Goal: Find specific page/section: Find specific page/section

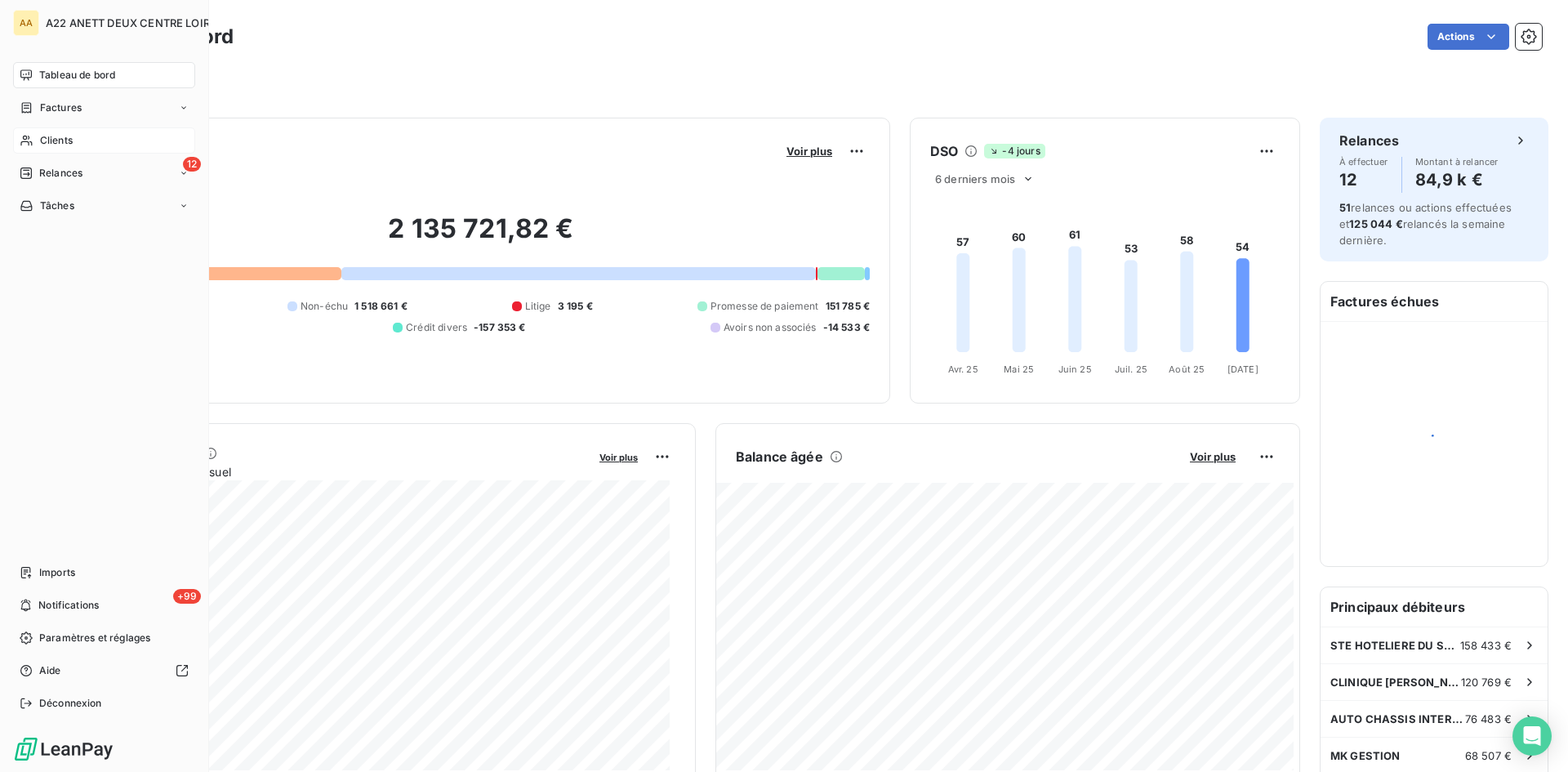
click at [37, 138] on div "Clients" at bounding box center [104, 140] width 182 height 26
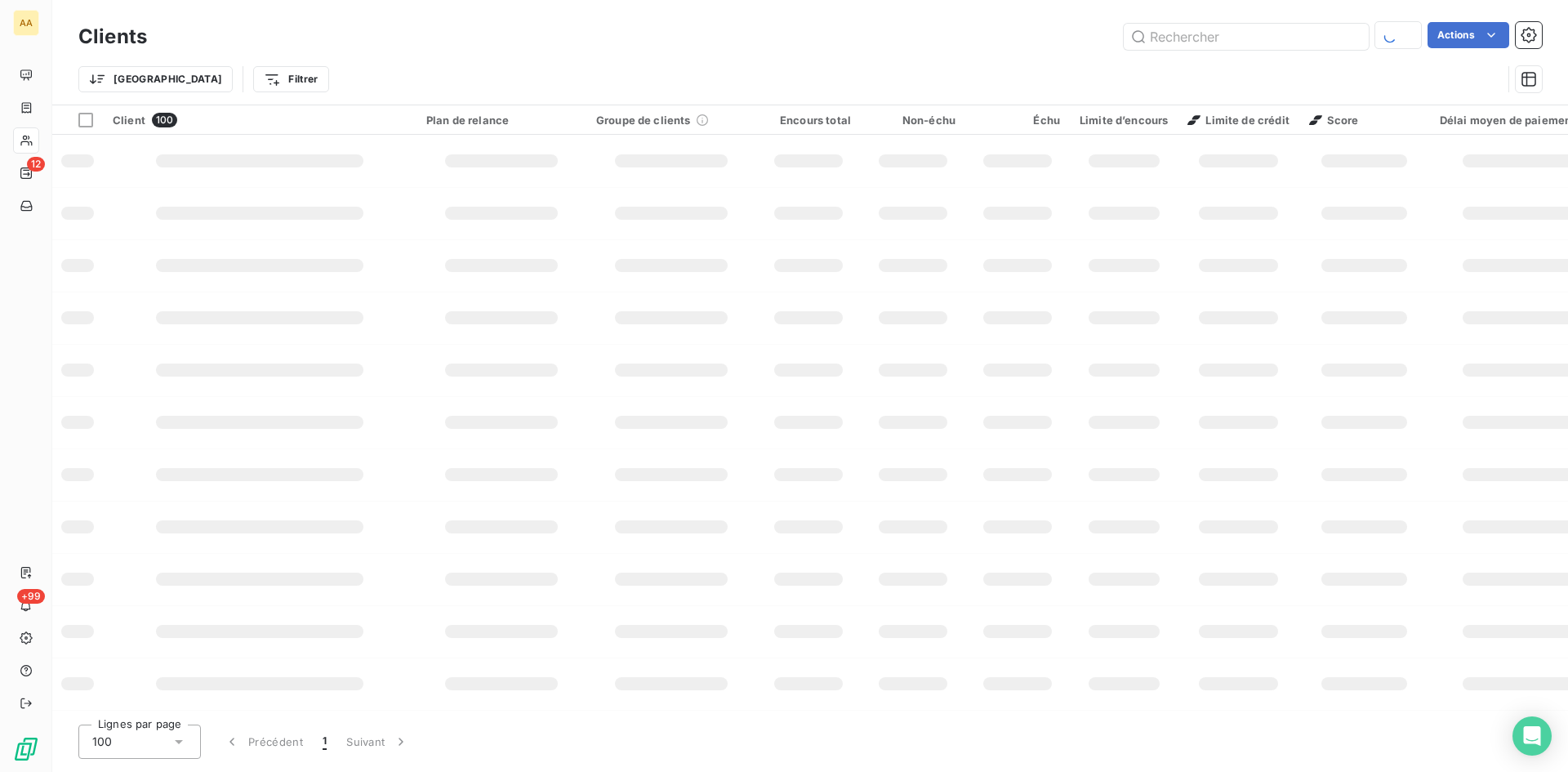
click at [1181, 25] on input "text" at bounding box center [1246, 37] width 245 height 26
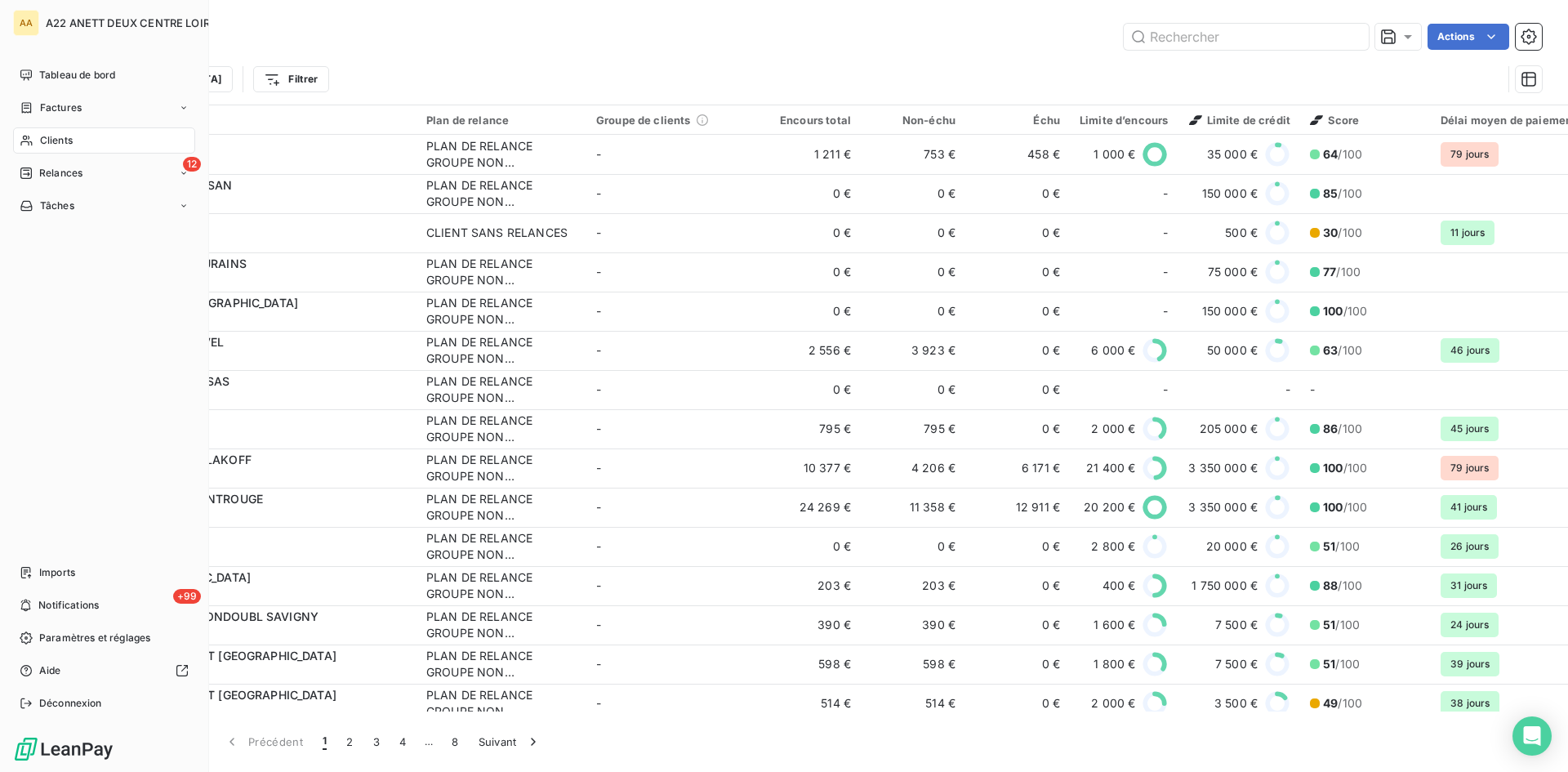
click at [48, 137] on span "Clients" at bounding box center [57, 140] width 33 height 15
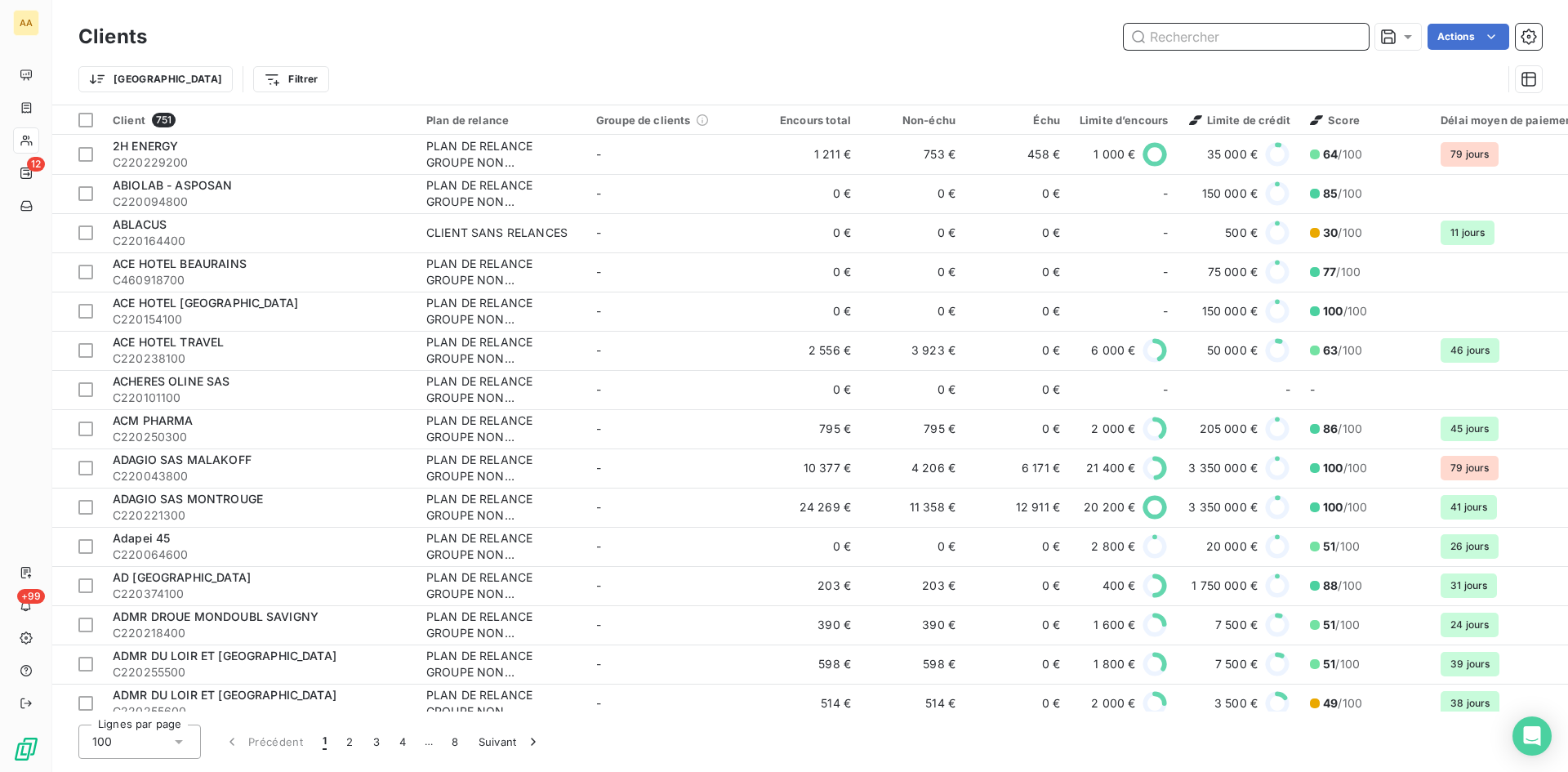
click at [1165, 39] on input "text" at bounding box center [1246, 37] width 245 height 26
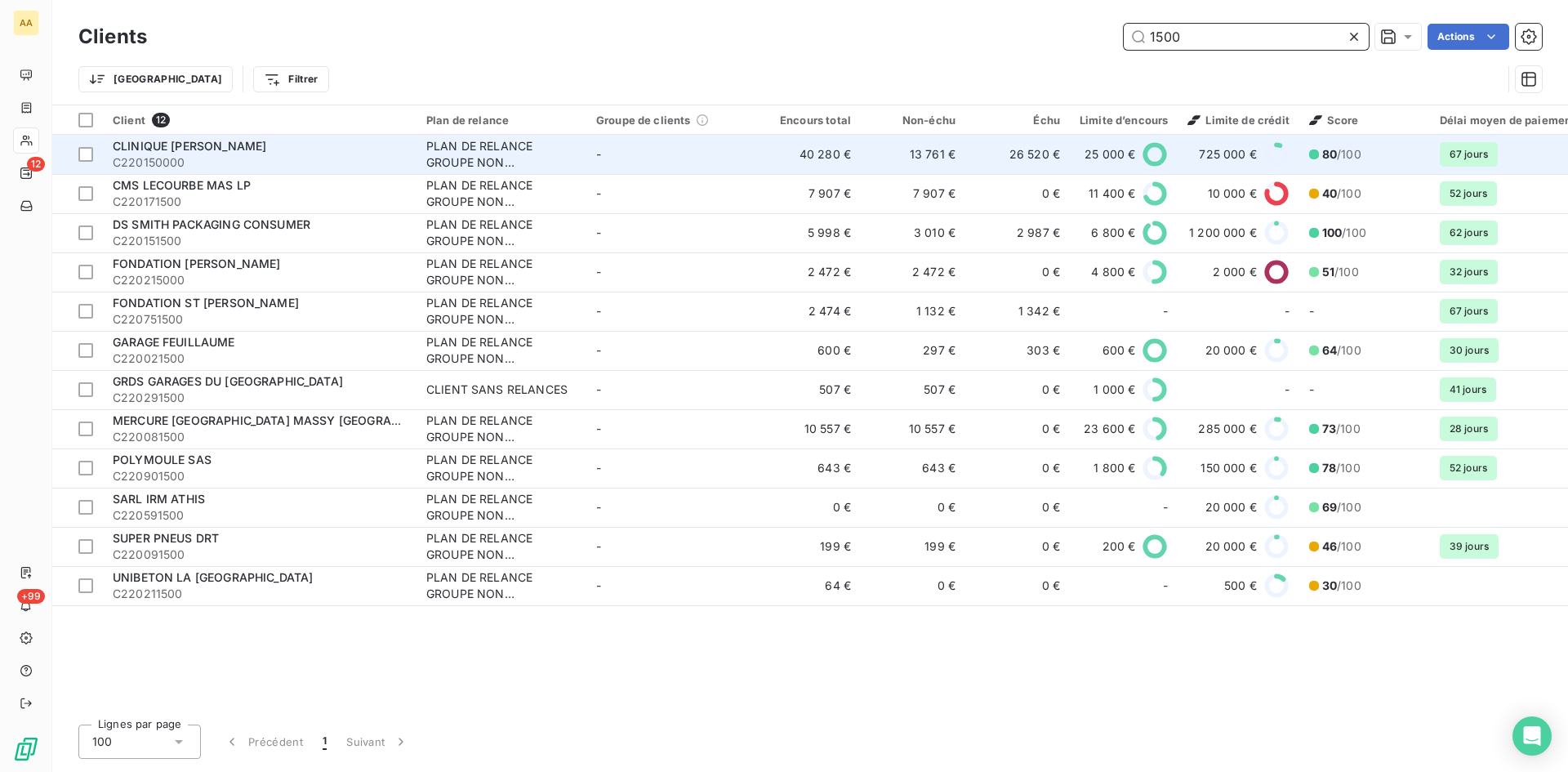
type input "1500"
click at [449, 146] on div "PLAN DE RELANCE GROUPE NON AUTOMATIQUE" at bounding box center [501, 154] width 150 height 33
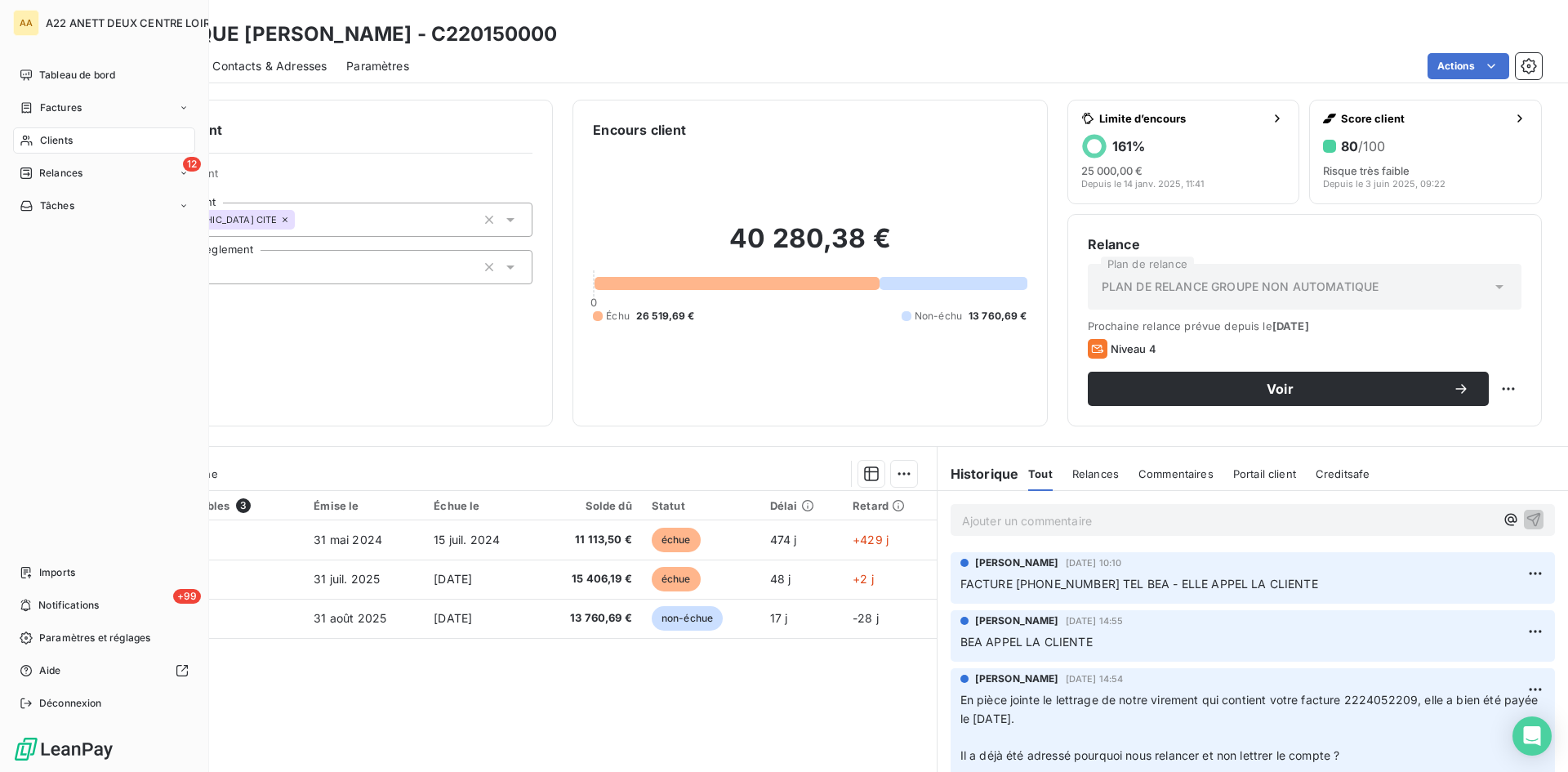
click at [53, 133] on span "Clients" at bounding box center [57, 140] width 33 height 15
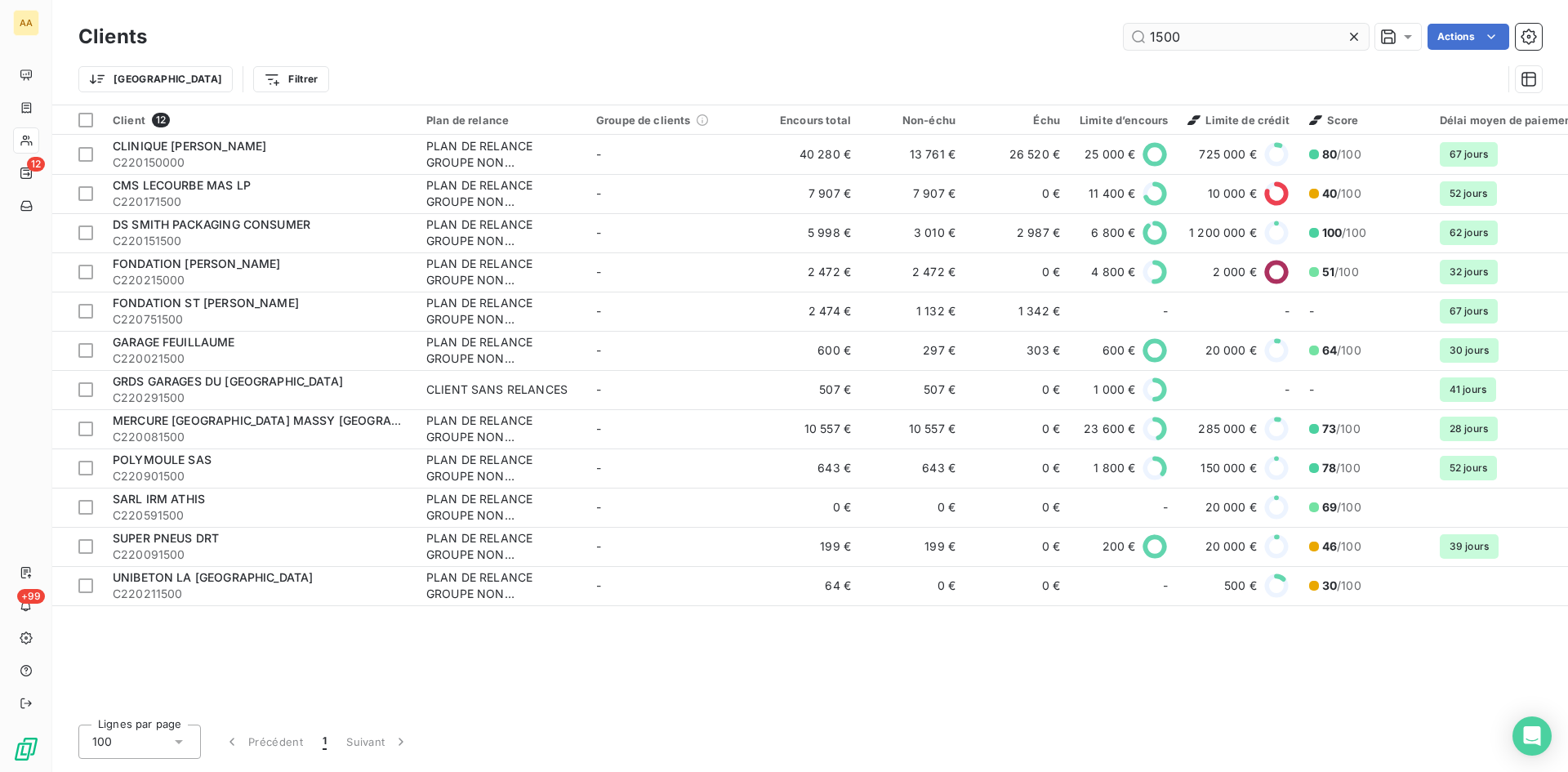
drag, startPoint x: 1187, startPoint y: 34, endPoint x: 1171, endPoint y: 34, distance: 16.0
click at [1171, 34] on input "1500" at bounding box center [1246, 37] width 245 height 26
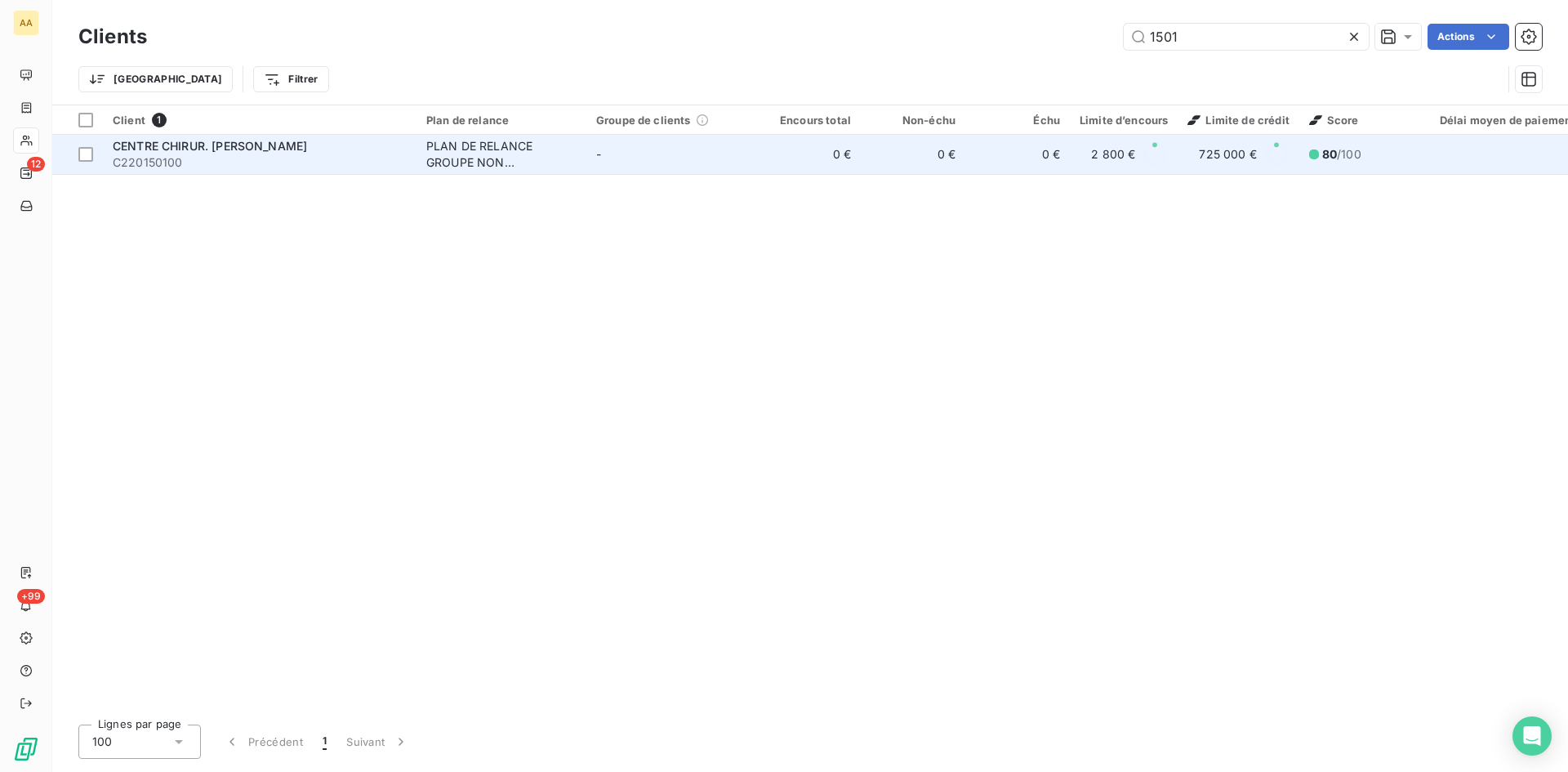
type input "1501"
click at [459, 144] on div "PLAN DE RELANCE GROUPE NON AUTOMATIQUE" at bounding box center [501, 154] width 150 height 33
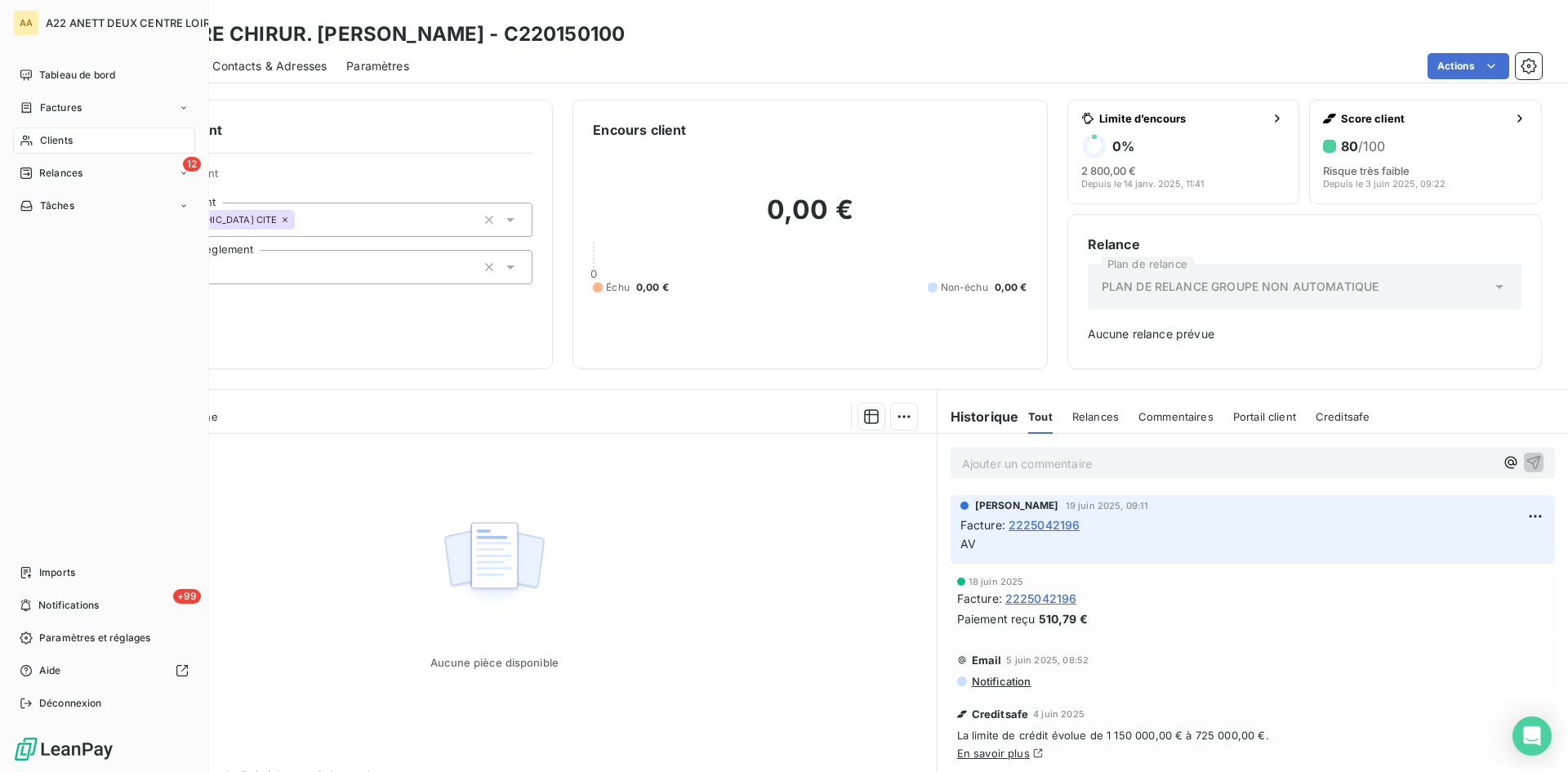
click at [59, 142] on span "Clients" at bounding box center [57, 140] width 33 height 15
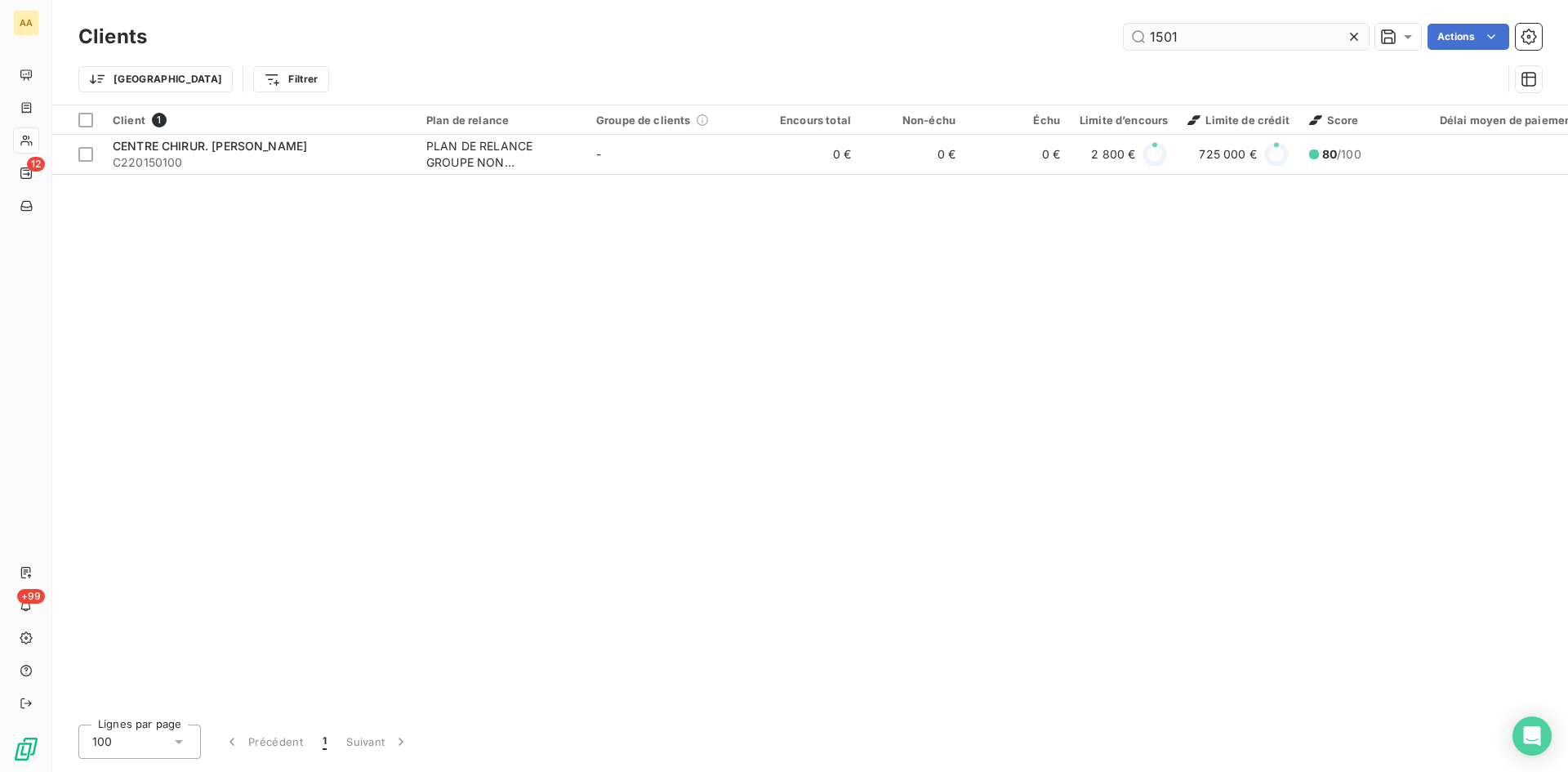
click at [1173, 31] on input "1501" at bounding box center [1246, 37] width 245 height 26
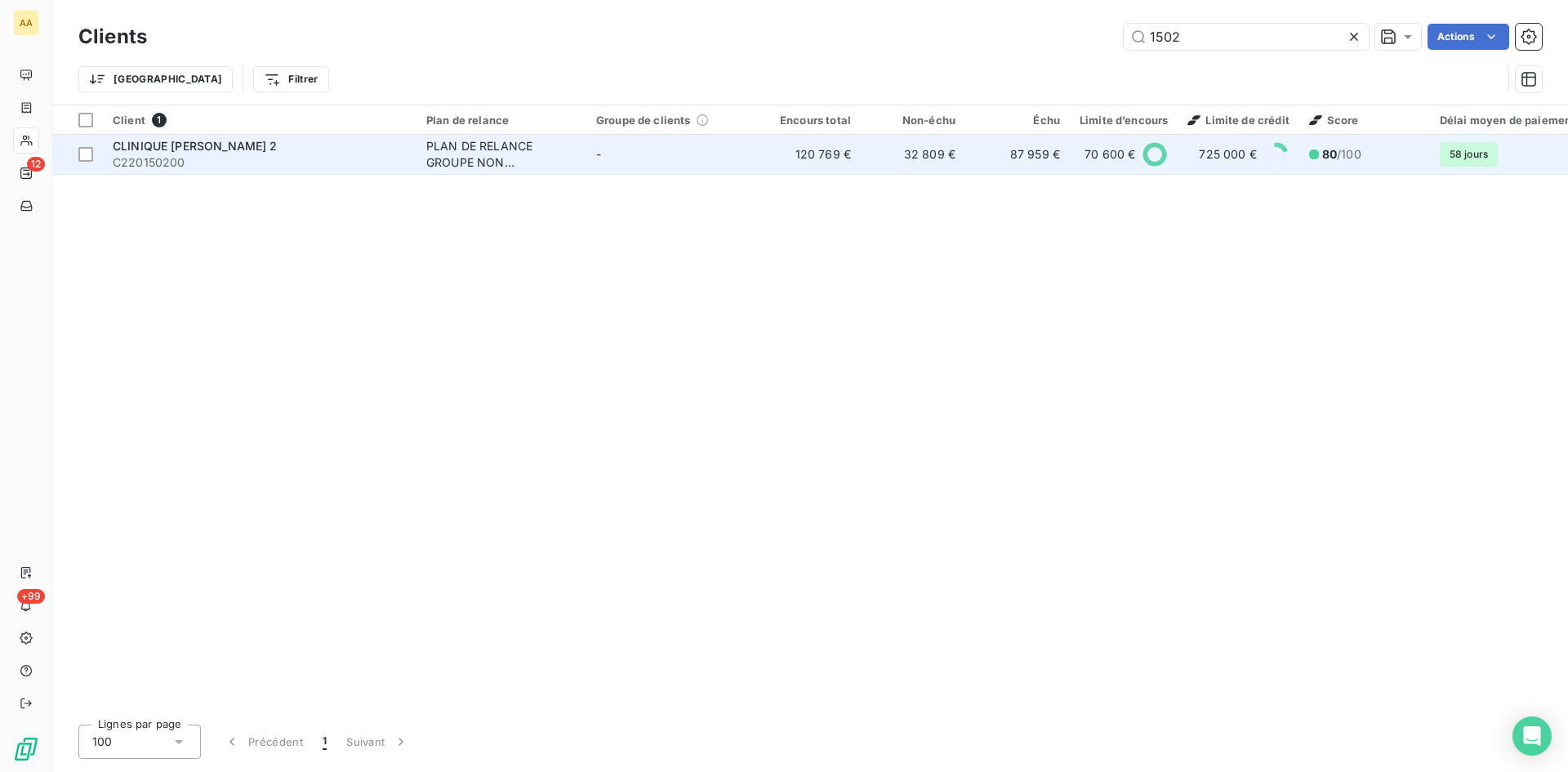
type input "1502"
click at [435, 148] on div "PLAN DE RELANCE GROUPE NON AUTOMATIQUE" at bounding box center [501, 154] width 150 height 33
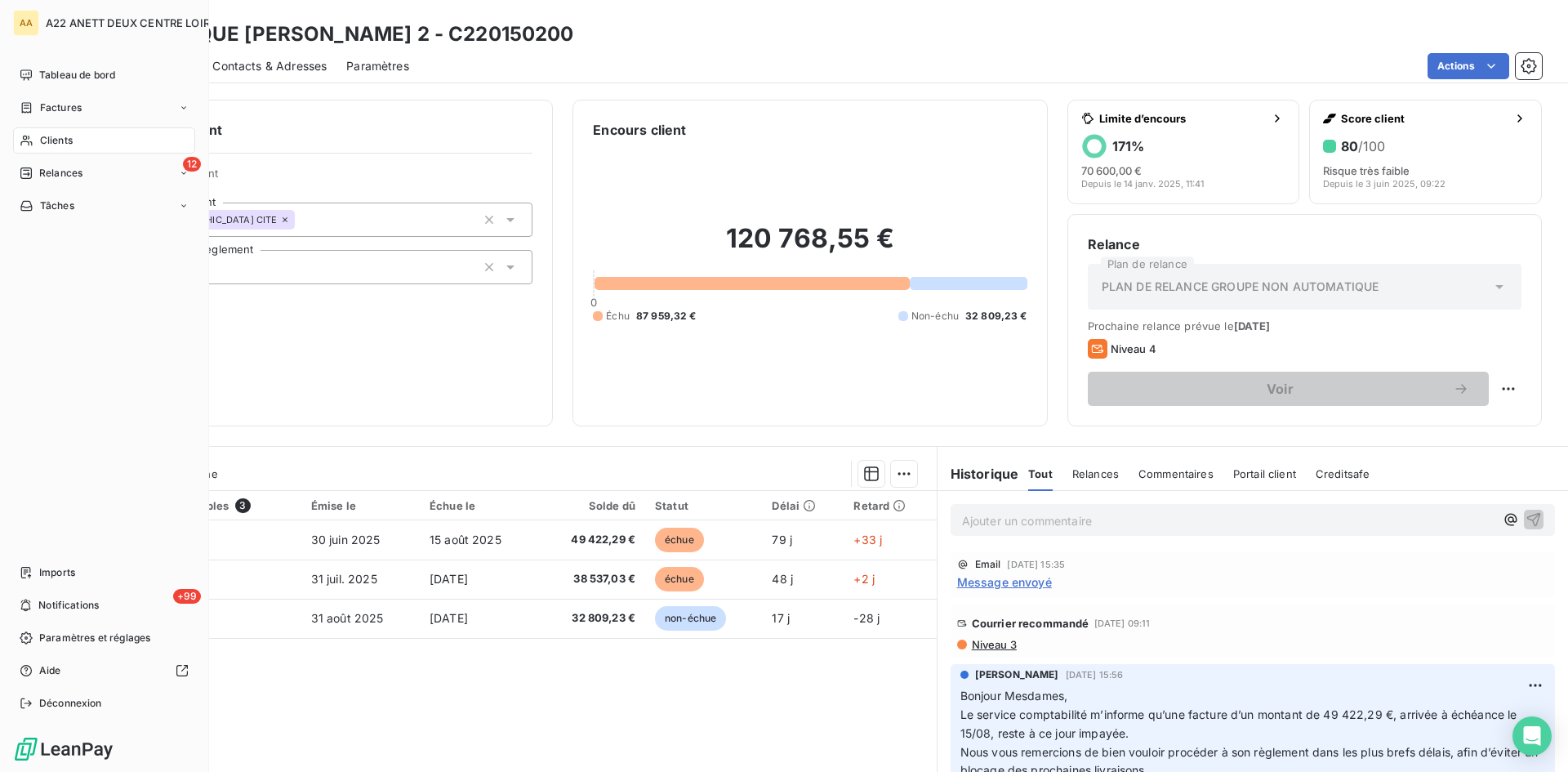
click at [52, 134] on span "Clients" at bounding box center [57, 140] width 33 height 15
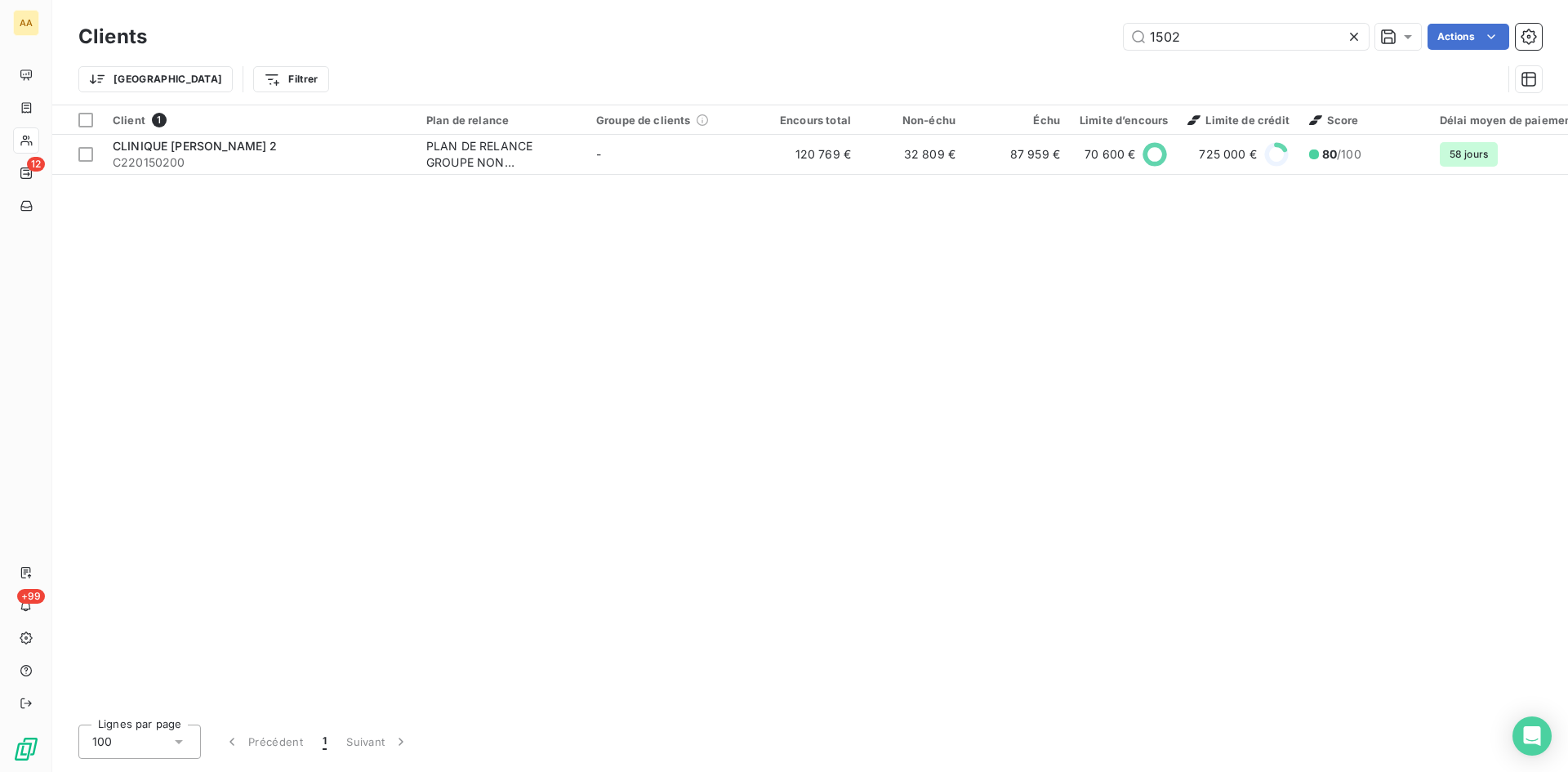
drag, startPoint x: 1186, startPoint y: 35, endPoint x: 1034, endPoint y: 50, distance: 152.7
click at [1034, 50] on div "Clients 1502 Actions" at bounding box center [811, 37] width 1464 height 34
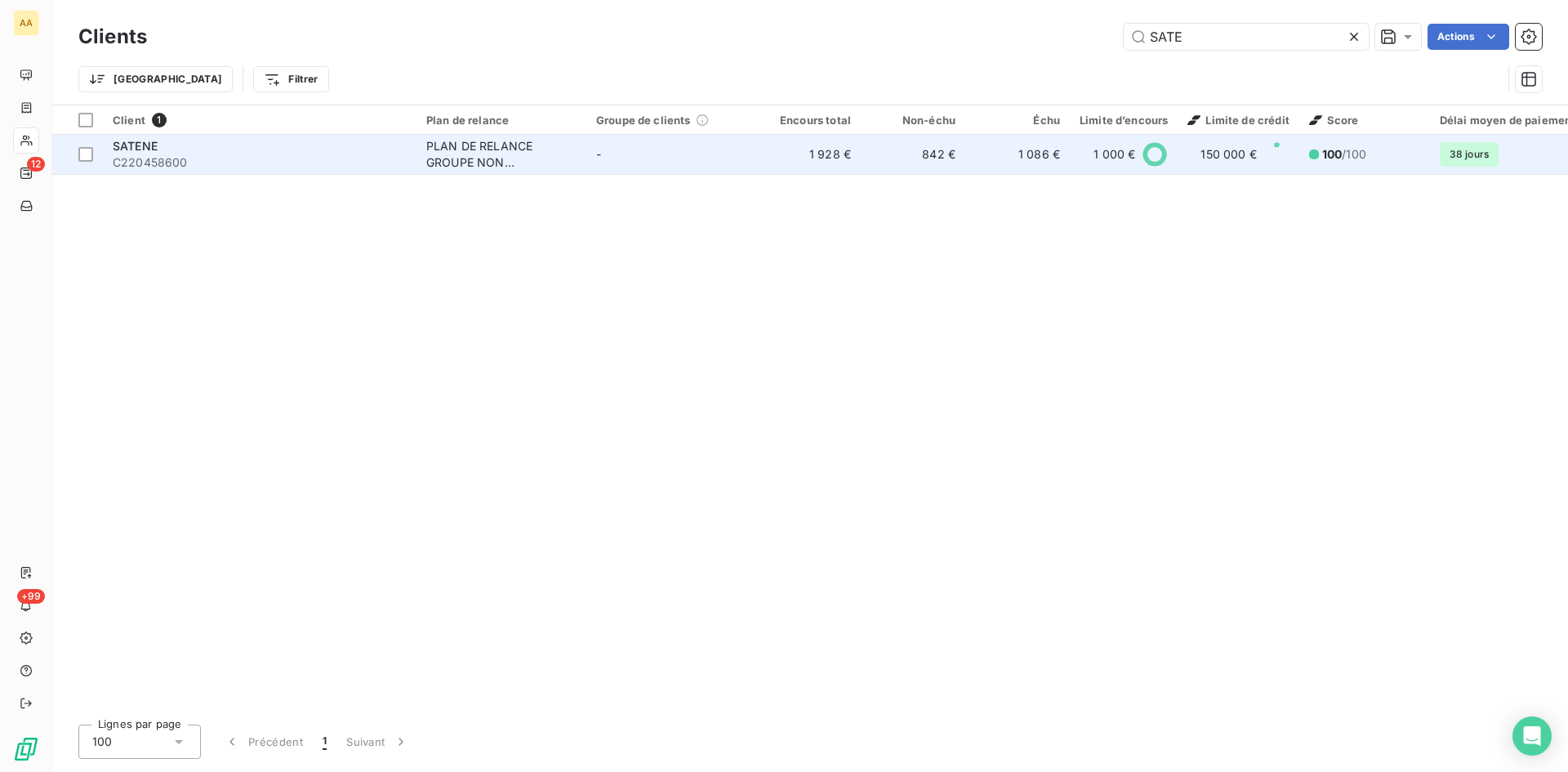
type input "SATE"
click at [452, 148] on div "PLAN DE RELANCE GROUPE NON AUTOMATIQUE" at bounding box center [501, 154] width 150 height 33
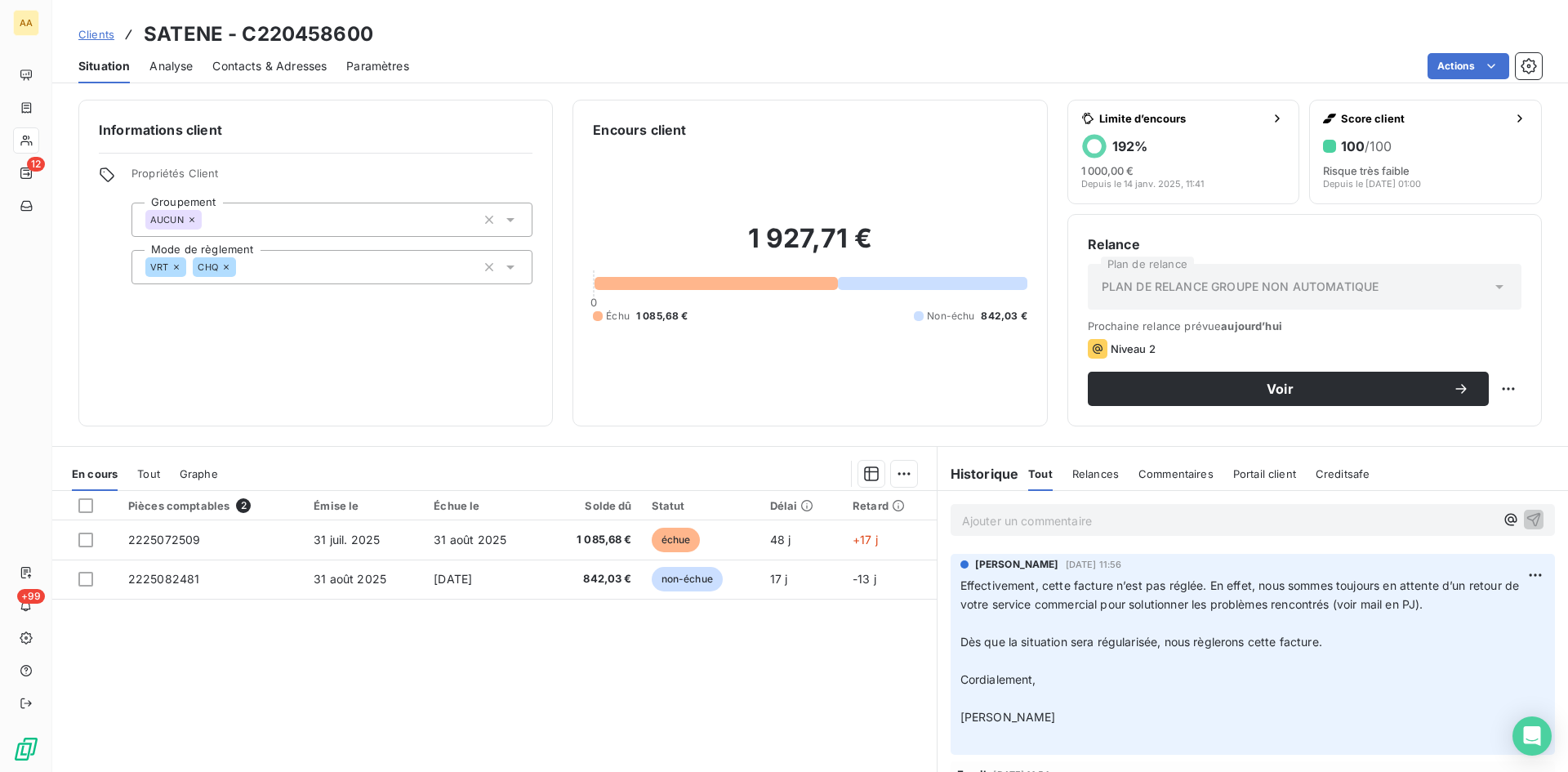
scroll to position [163, 0]
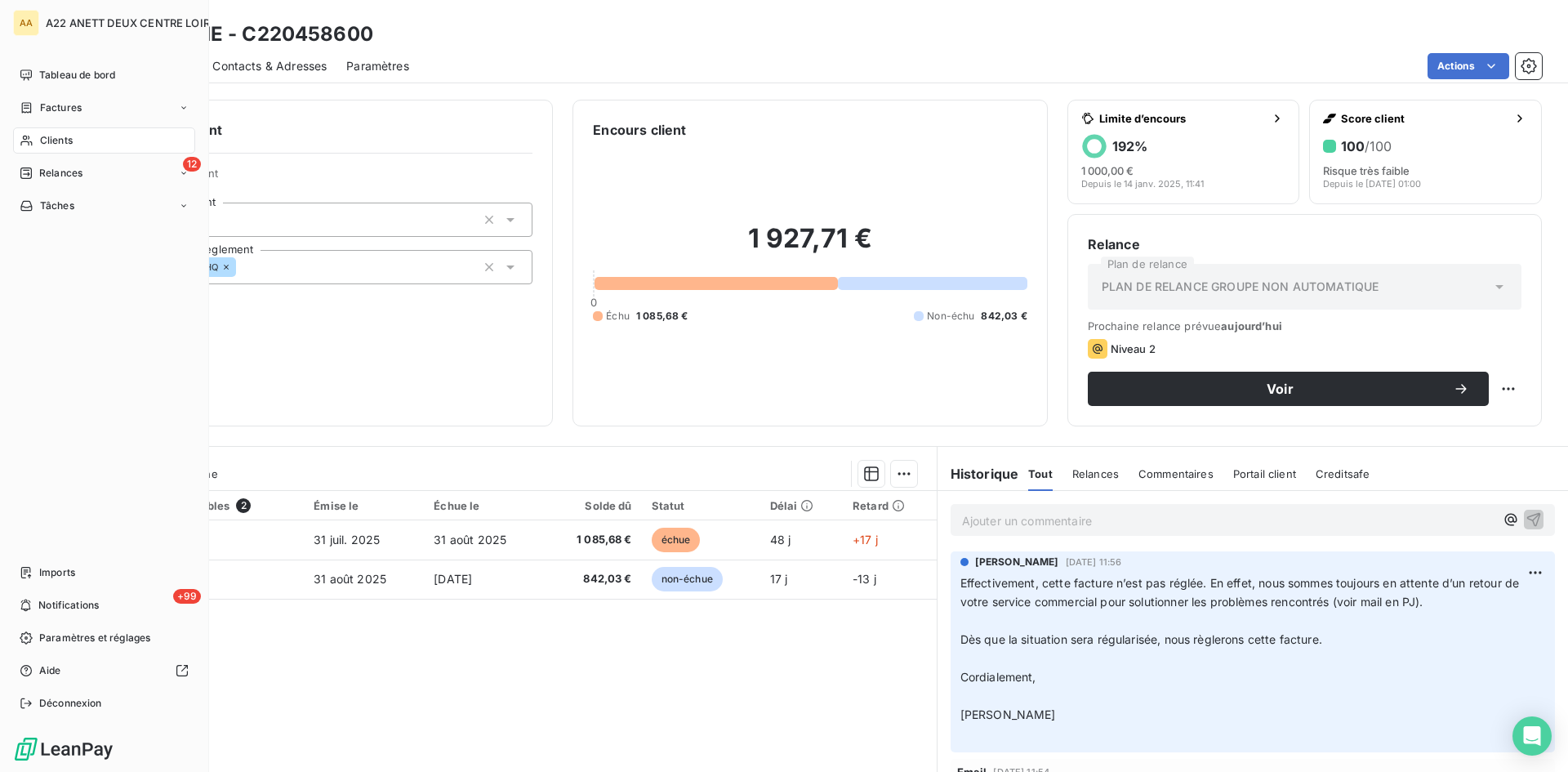
click at [46, 139] on span "Clients" at bounding box center [57, 140] width 33 height 15
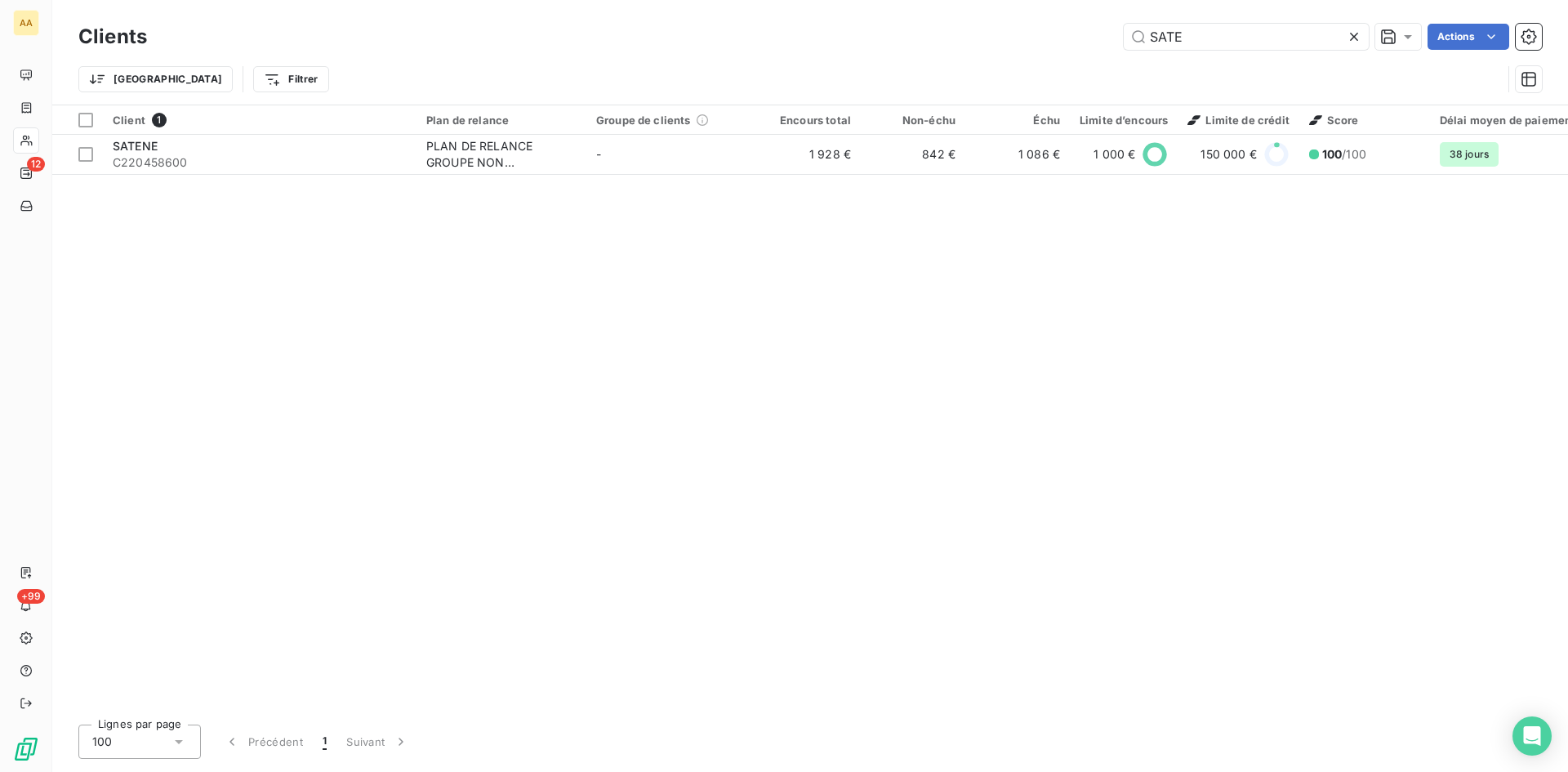
drag, startPoint x: 1144, startPoint y: 36, endPoint x: 1065, endPoint y: 37, distance: 79.0
click at [1065, 37] on div "SATE Actions" at bounding box center [854, 37] width 1376 height 26
drag, startPoint x: 1190, startPoint y: 34, endPoint x: 1103, endPoint y: 45, distance: 87.7
click at [1103, 45] on div "2287 Actions" at bounding box center [854, 37] width 1376 height 26
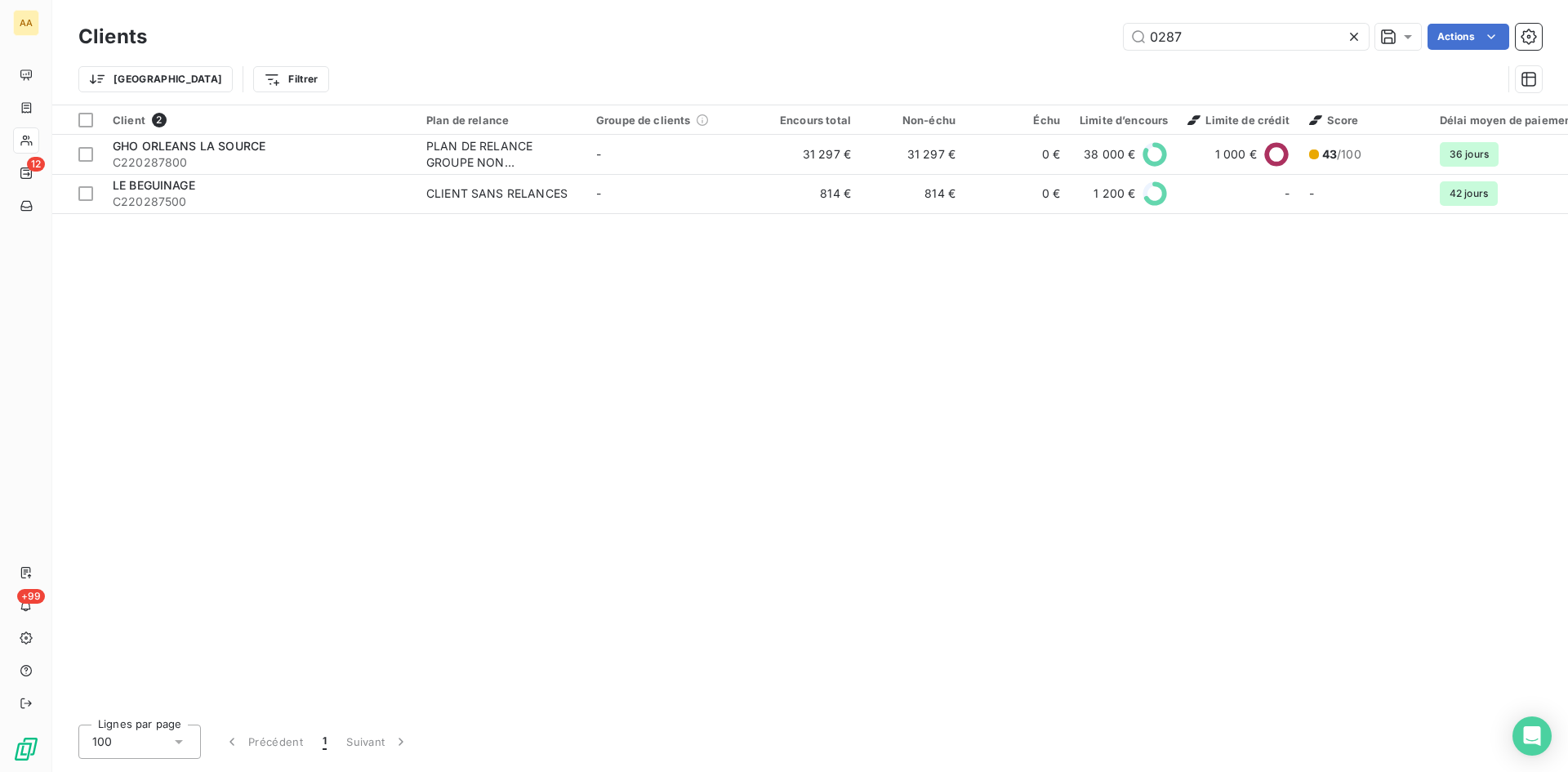
drag, startPoint x: 1189, startPoint y: 38, endPoint x: 1110, endPoint y: 54, distance: 80.6
click at [1110, 54] on div "Clients 0287 Actions Trier Filtrer" at bounding box center [811, 62] width 1464 height 85
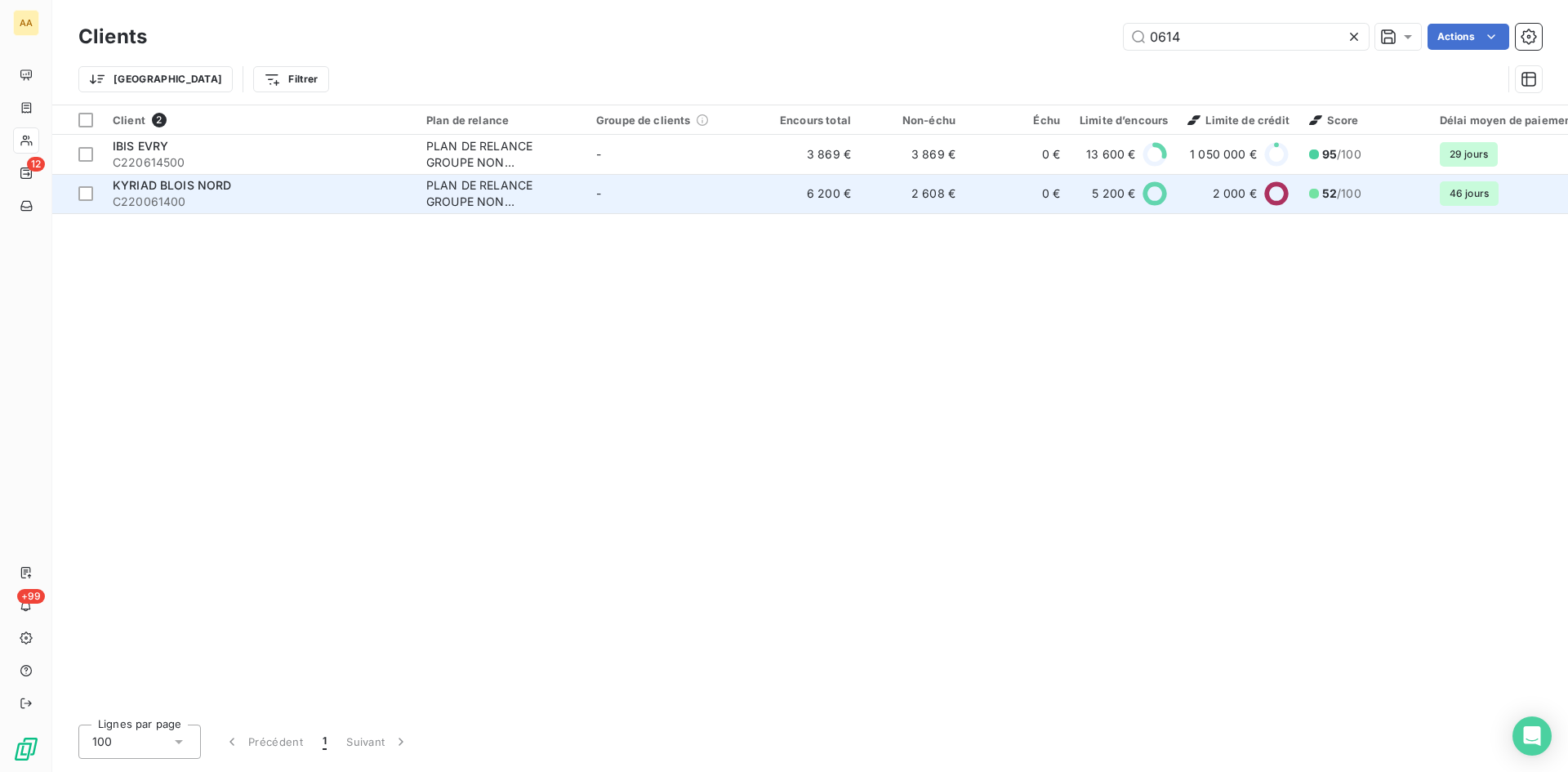
type input "0614"
click at [433, 180] on div "PLAN DE RELANCE GROUPE NON AUTOMATIQUE" at bounding box center [501, 194] width 150 height 33
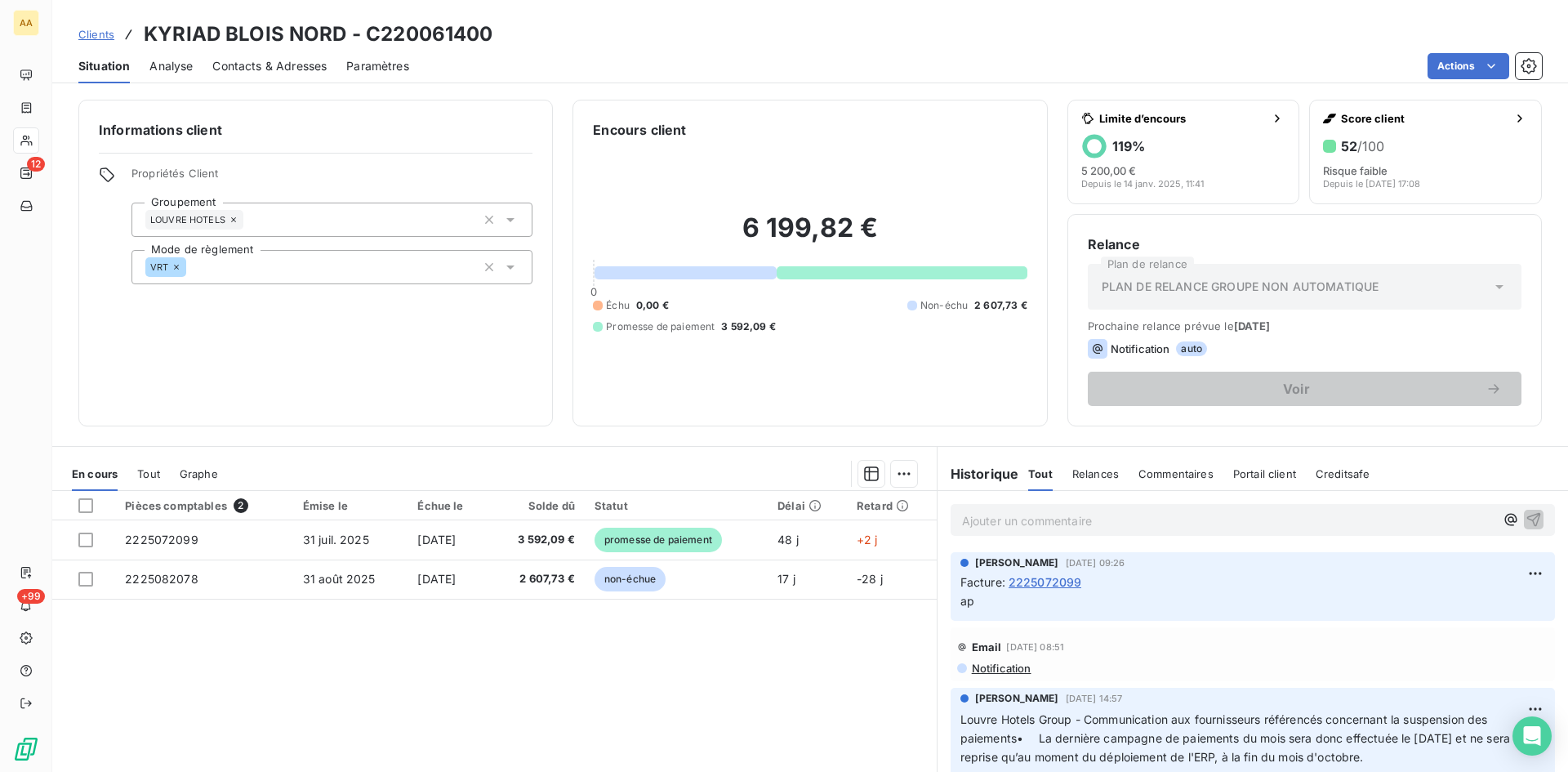
click at [980, 514] on p "Ajouter un commentaire ﻿" at bounding box center [1228, 520] width 533 height 21
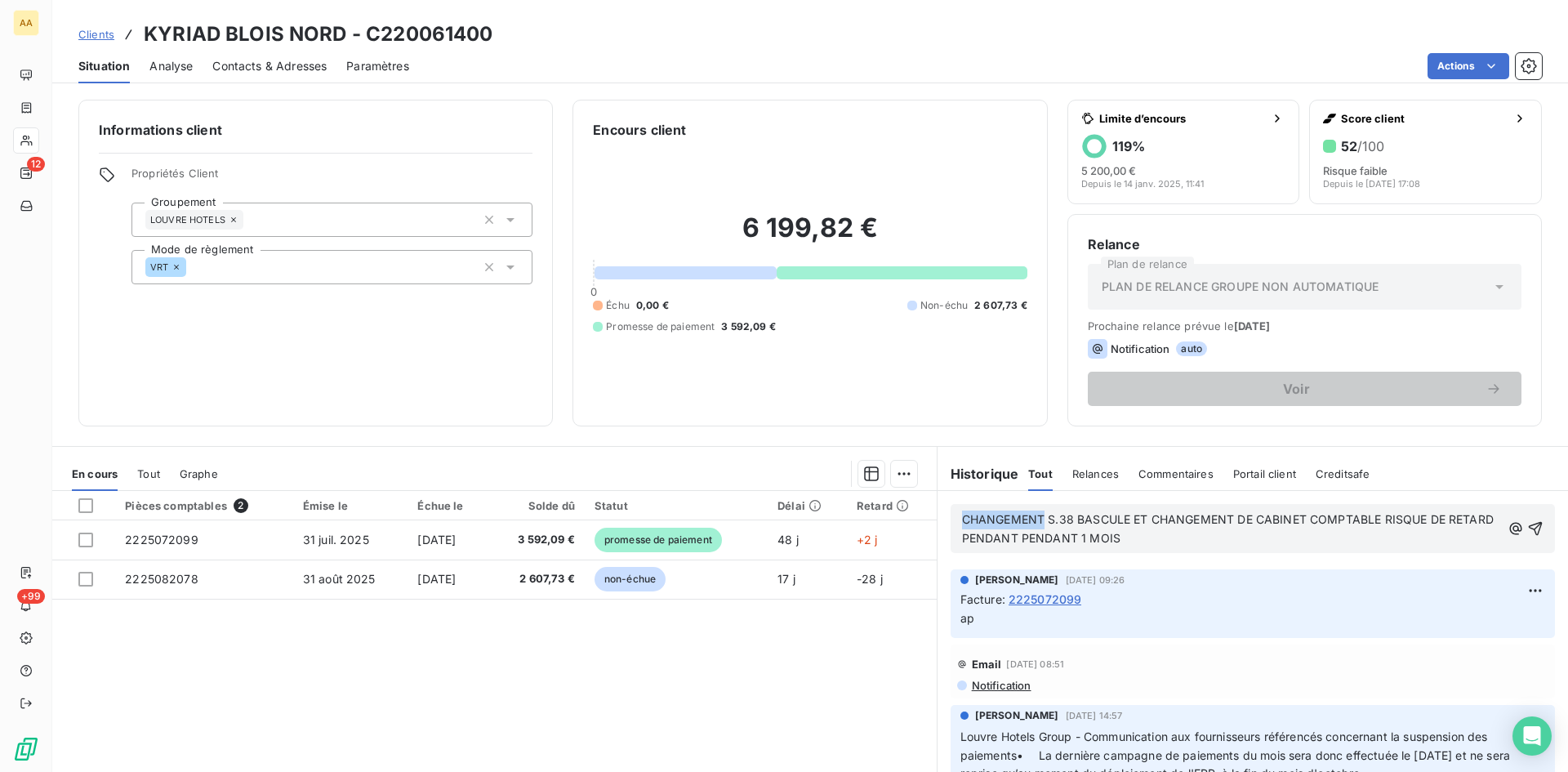
drag, startPoint x: 1036, startPoint y: 516, endPoint x: 909, endPoint y: 515, distance: 127.0
click at [909, 515] on div "En cours Tout Graphe Pièces comptables 2 Émise le Échue le Solde dû Statut Déla…" at bounding box center [811, 651] width 1516 height 409
drag, startPoint x: 1464, startPoint y: 522, endPoint x: 1415, endPoint y: 507, distance: 51.2
click at [1415, 507] on div "S.38 BASCULE ET CHANGEMENT DE CABINET COMPTABLE RISQUE DE RETARD PENDANT PENDAN…" at bounding box center [1253, 528] width 605 height 49
click at [1001, 534] on p "S.38 BASCULE ET CHANGEMENT DE CABINET COMPTABLE RISQUE DE RETARD PENDANT 1 MOIS" at bounding box center [1229, 529] width 534 height 38
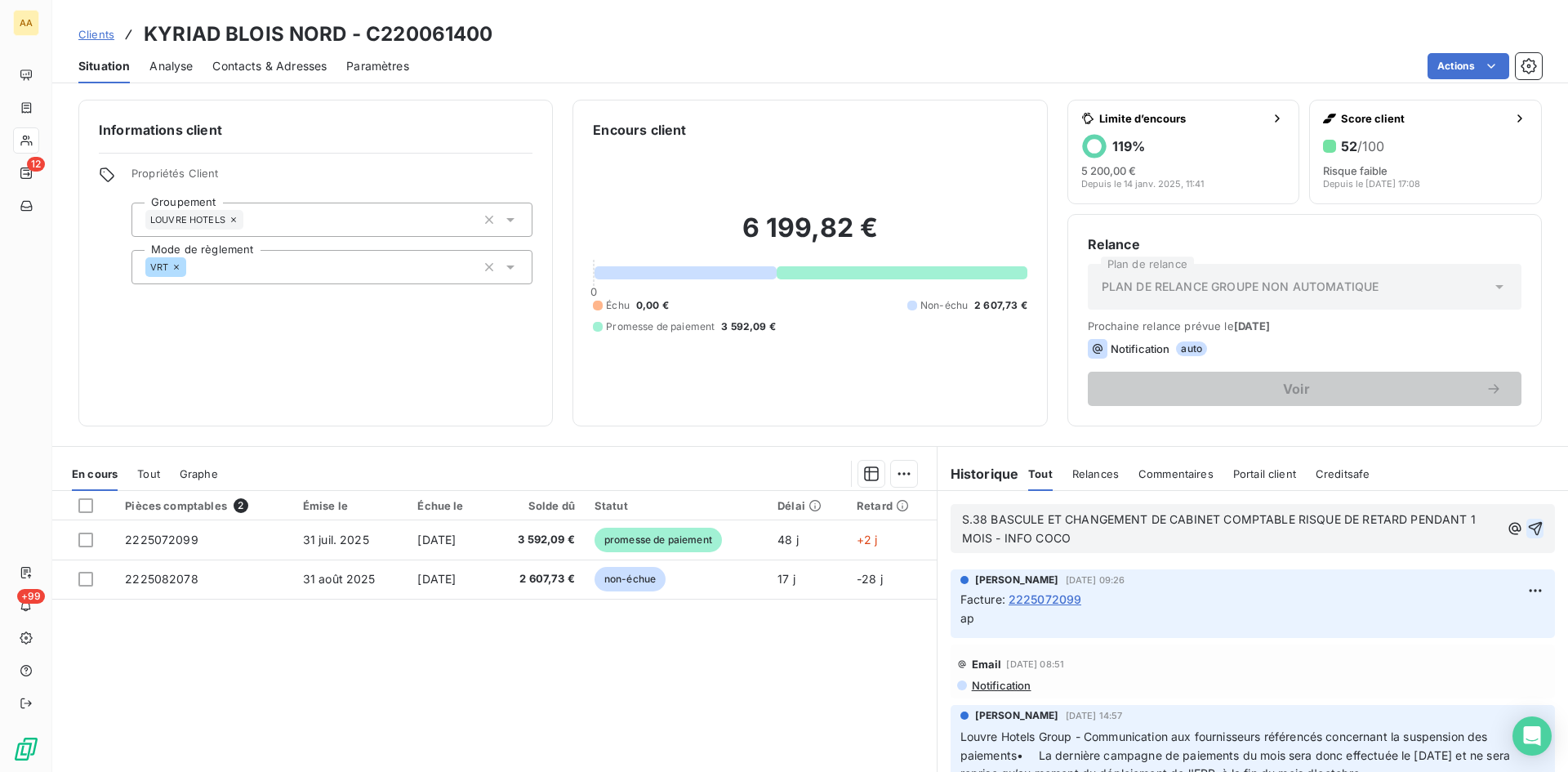
click at [1528, 524] on icon "button" at bounding box center [1536, 528] width 16 height 16
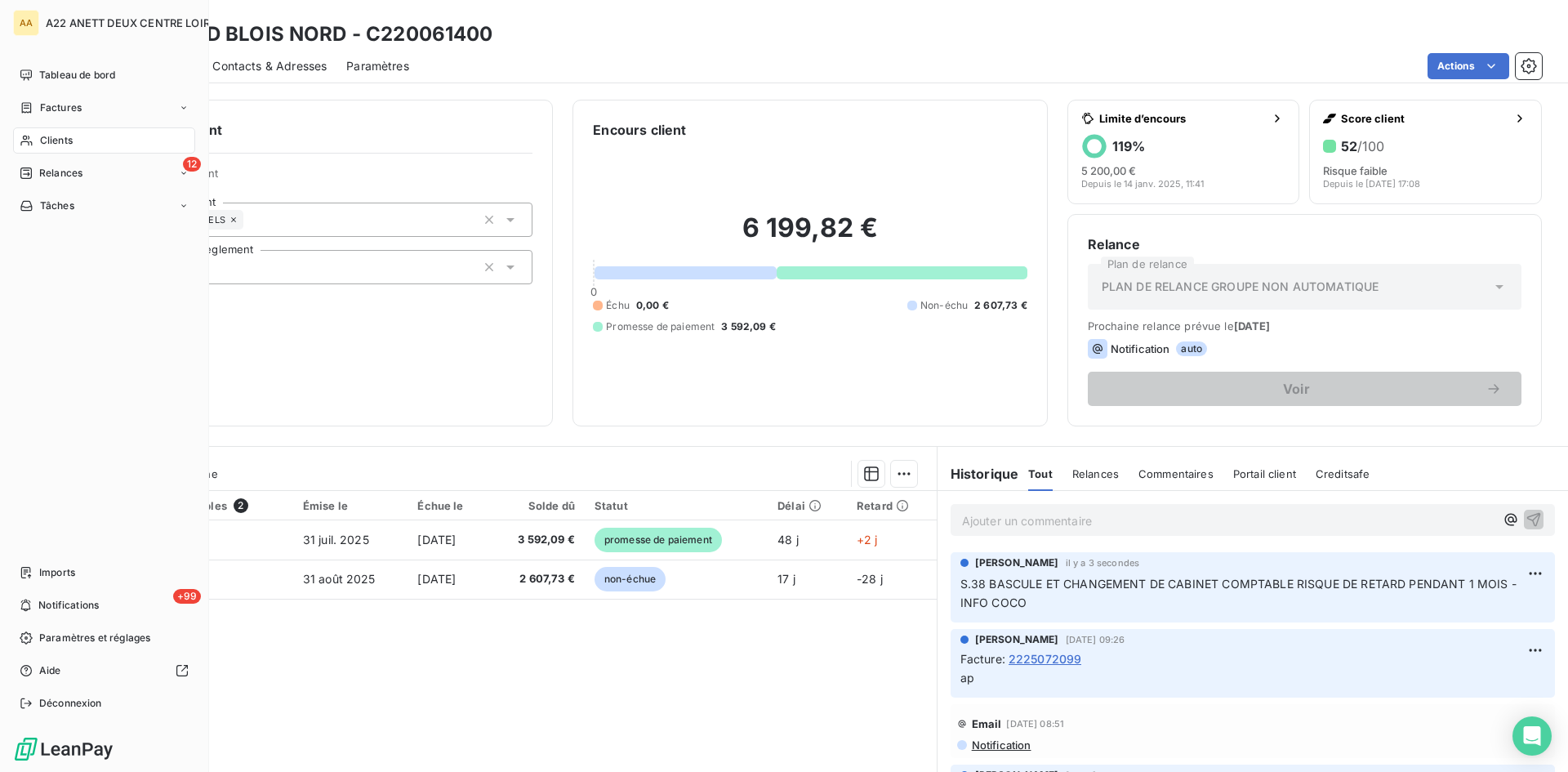
click at [59, 135] on span "Clients" at bounding box center [57, 140] width 33 height 15
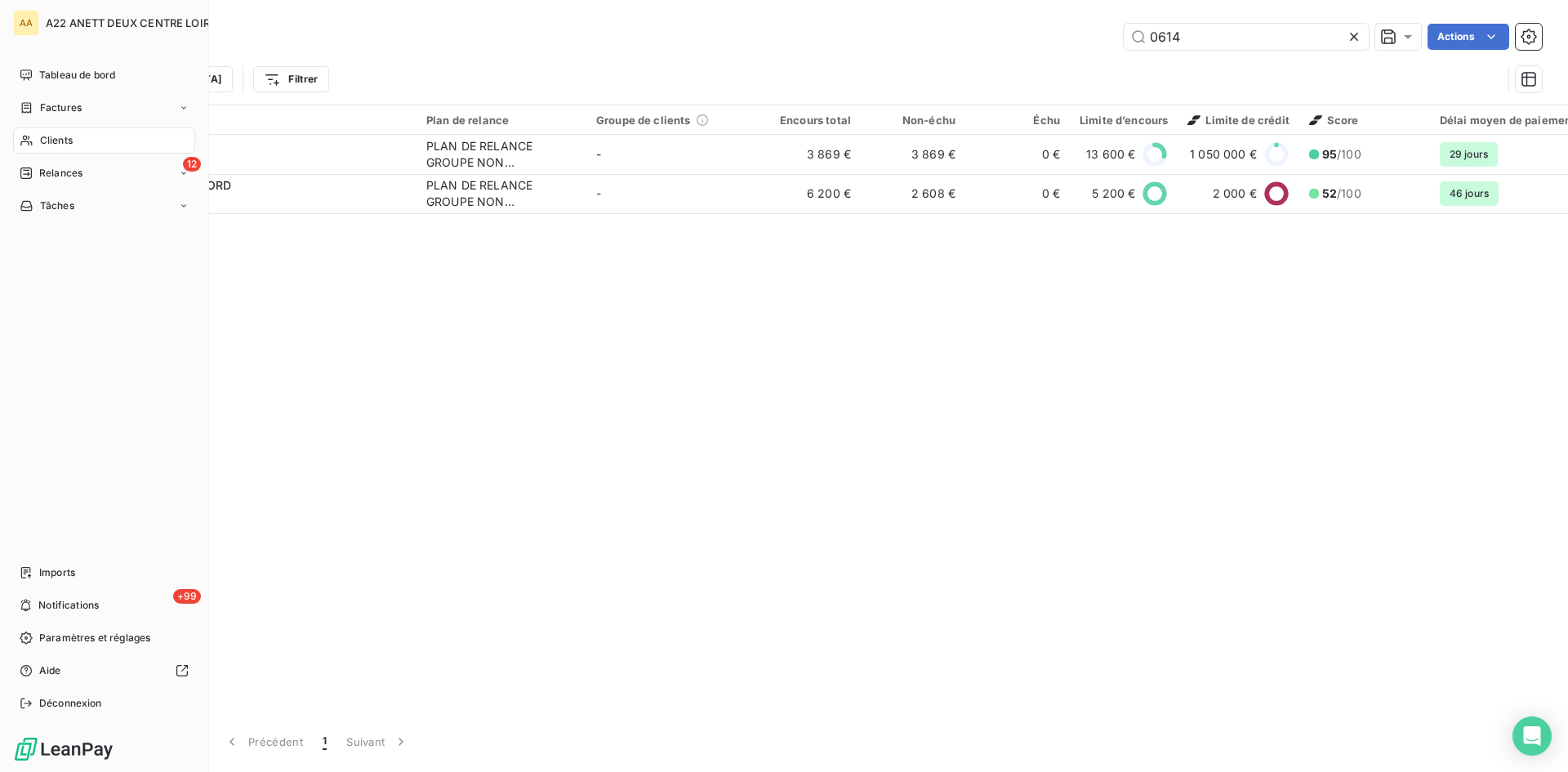
click at [49, 135] on span "Clients" at bounding box center [57, 140] width 33 height 15
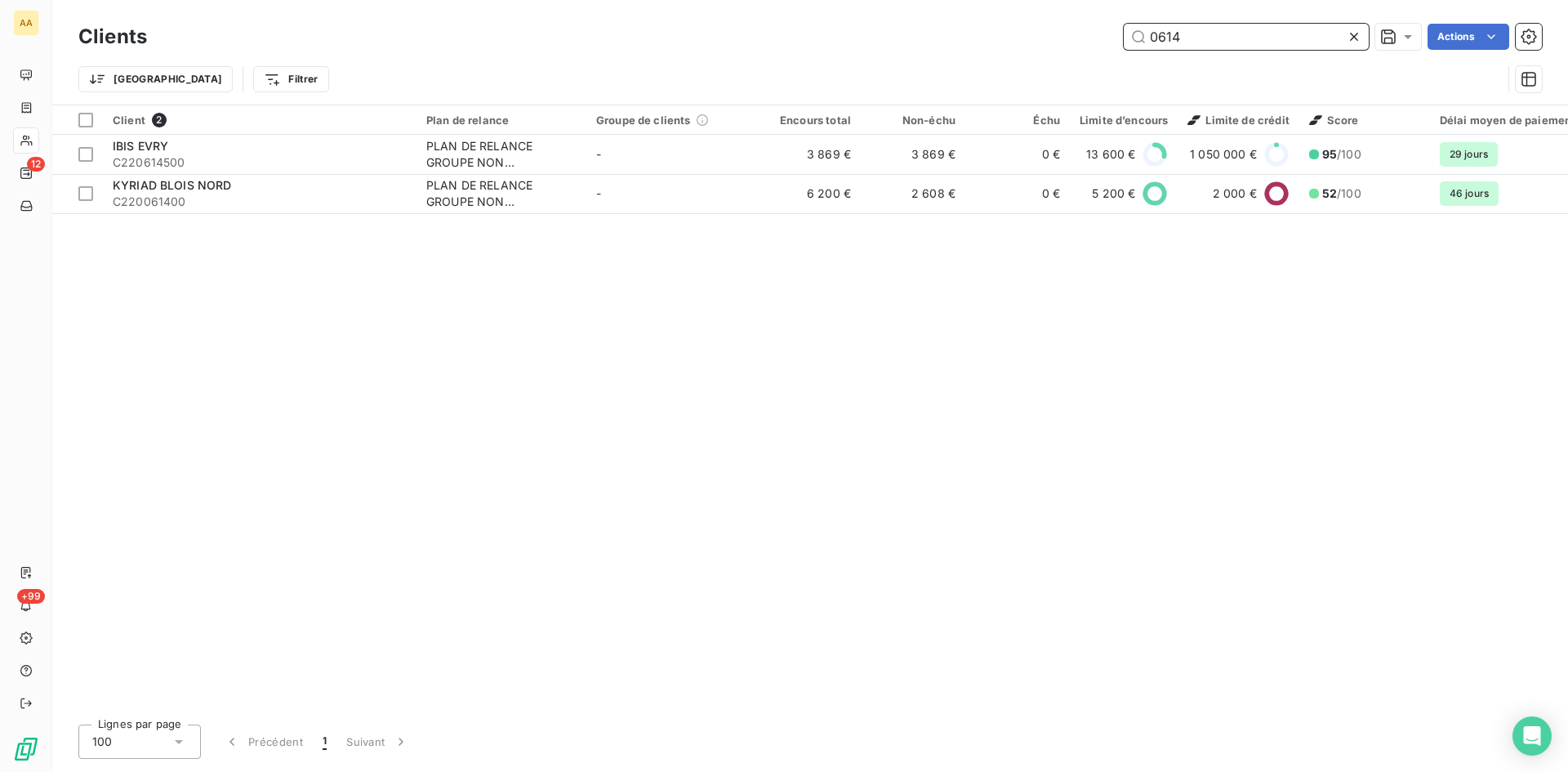
drag, startPoint x: 1188, startPoint y: 39, endPoint x: 1068, endPoint y: 50, distance: 120.5
click at [1069, 50] on div "Clients 0614 Actions" at bounding box center [811, 37] width 1464 height 34
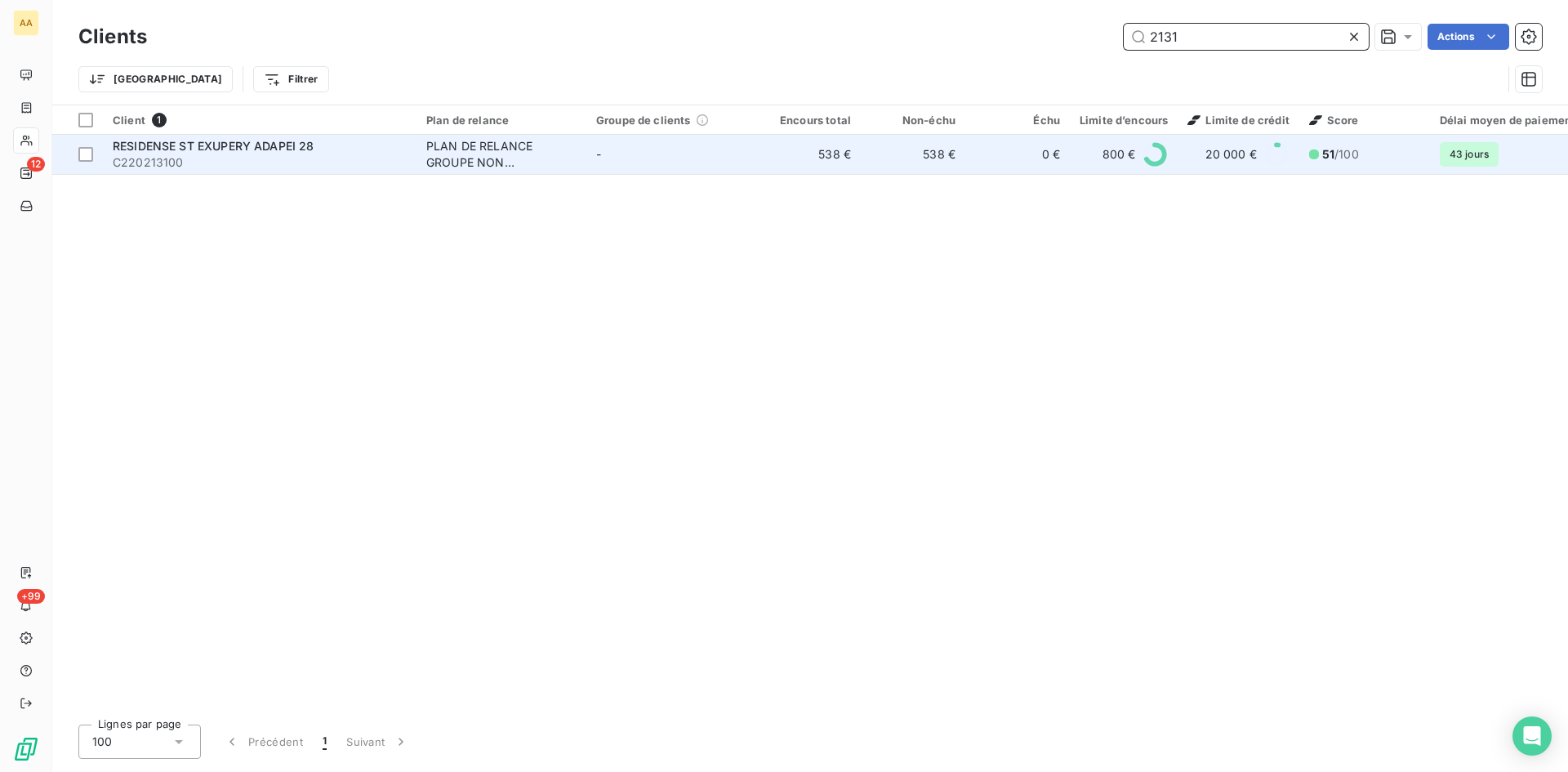
type input "2131"
click at [464, 159] on div "PLAN DE RELANCE GROUPE NON AUTOMATIQUE" at bounding box center [501, 154] width 150 height 33
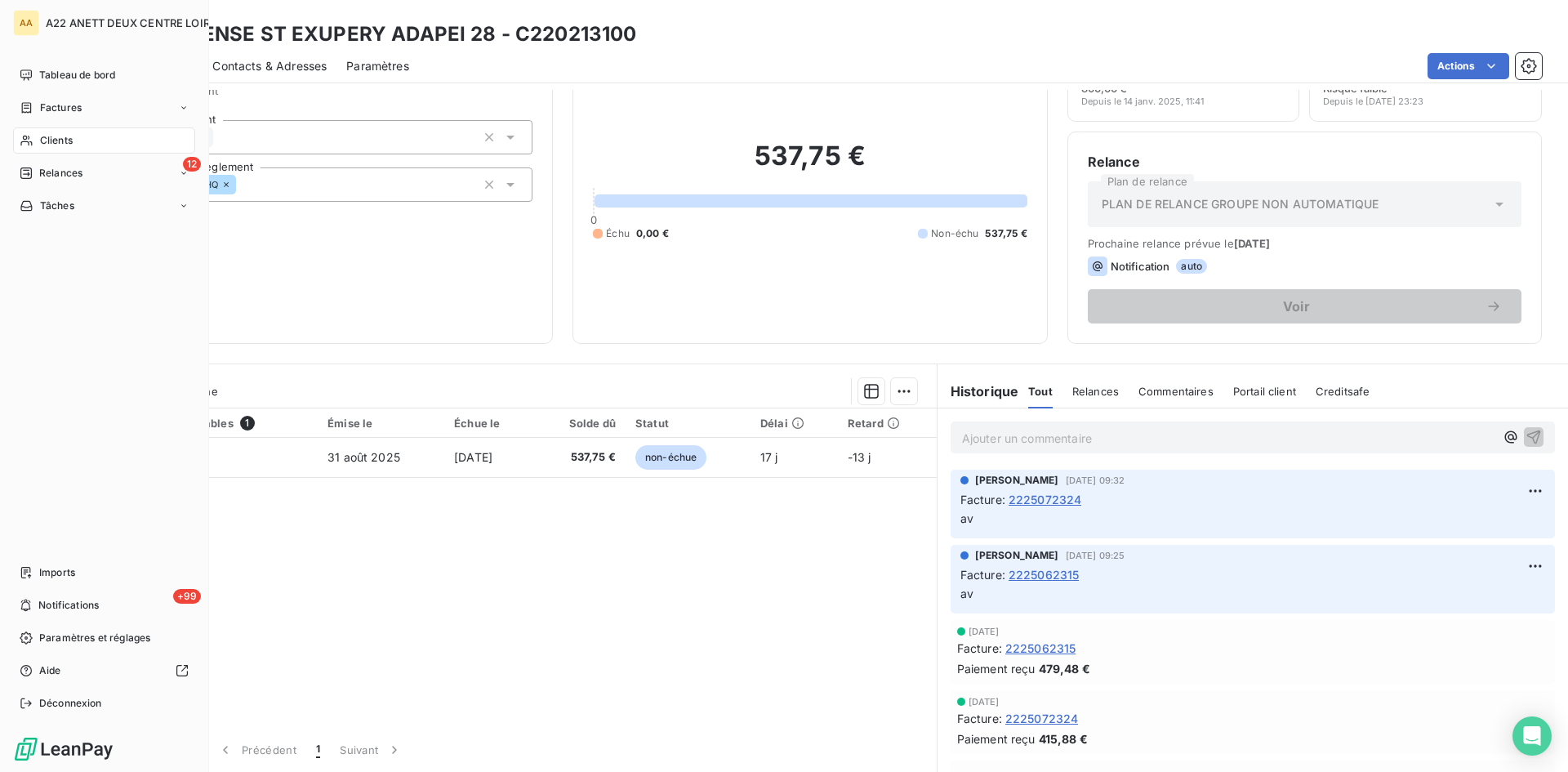
click at [53, 141] on span "Clients" at bounding box center [57, 140] width 33 height 15
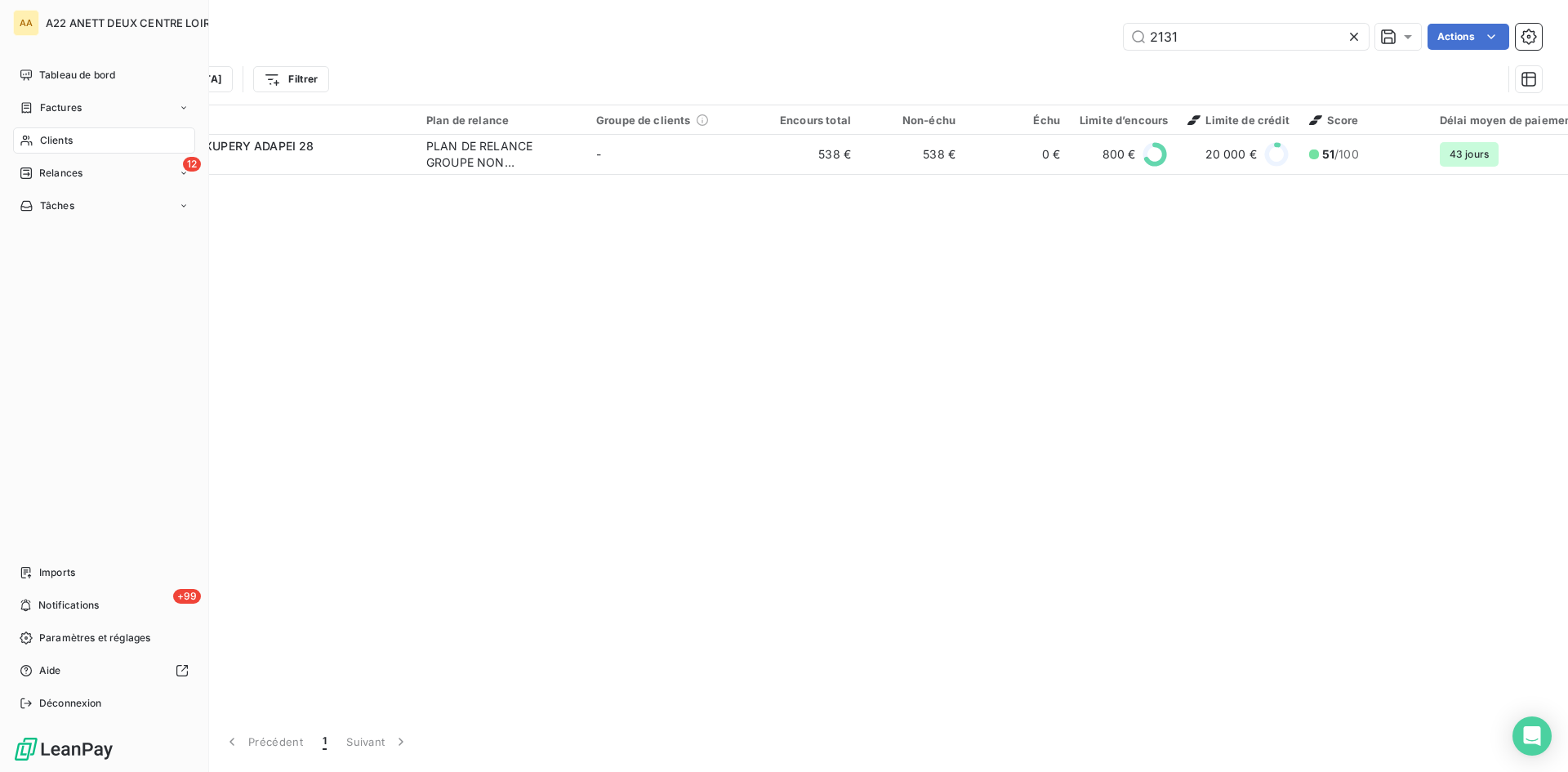
click at [54, 142] on span "Clients" at bounding box center [57, 140] width 33 height 15
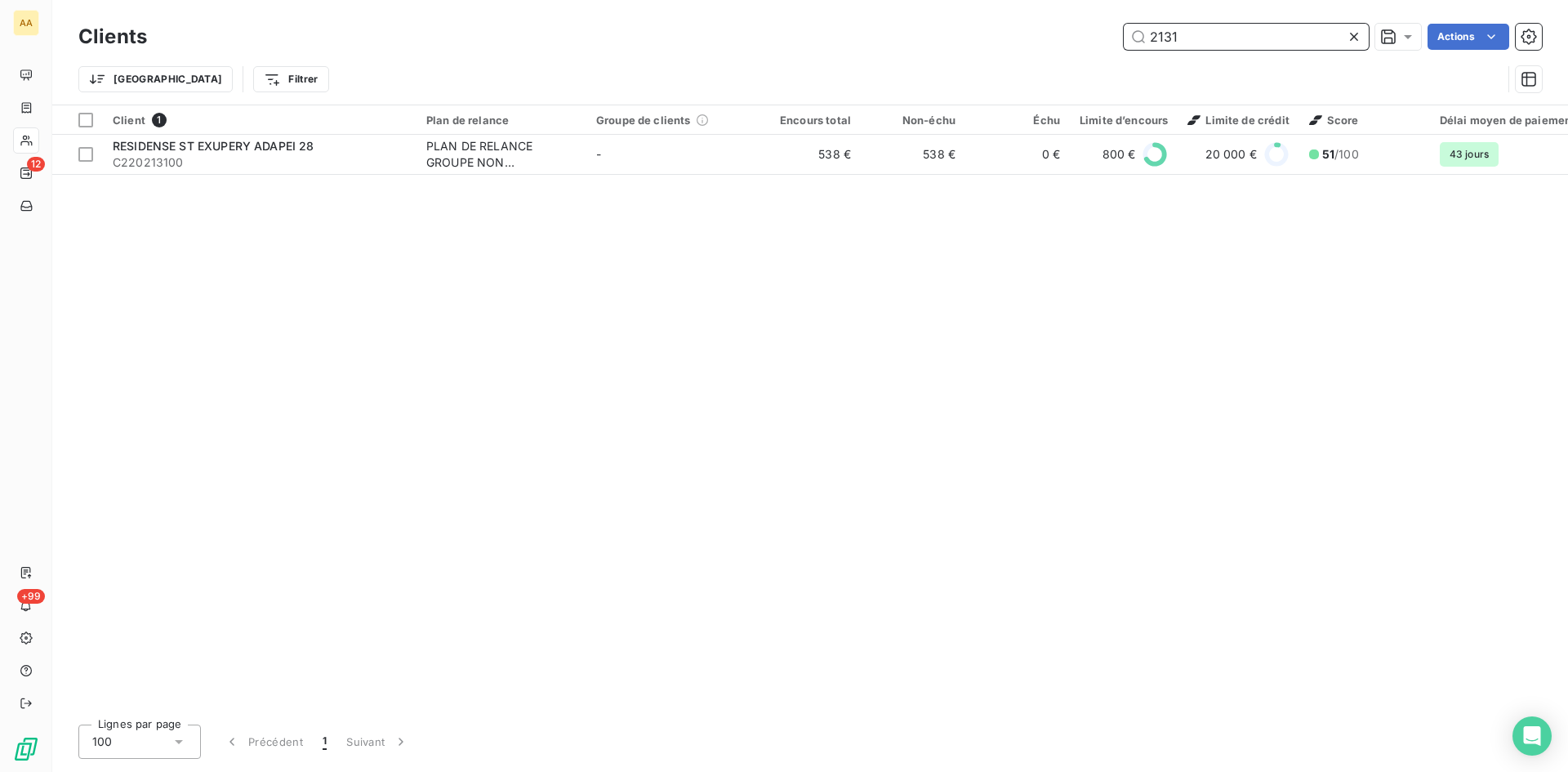
drag, startPoint x: 1199, startPoint y: 48, endPoint x: 1092, endPoint y: 44, distance: 107.1
click at [1092, 44] on div "2131 Actions" at bounding box center [854, 37] width 1376 height 26
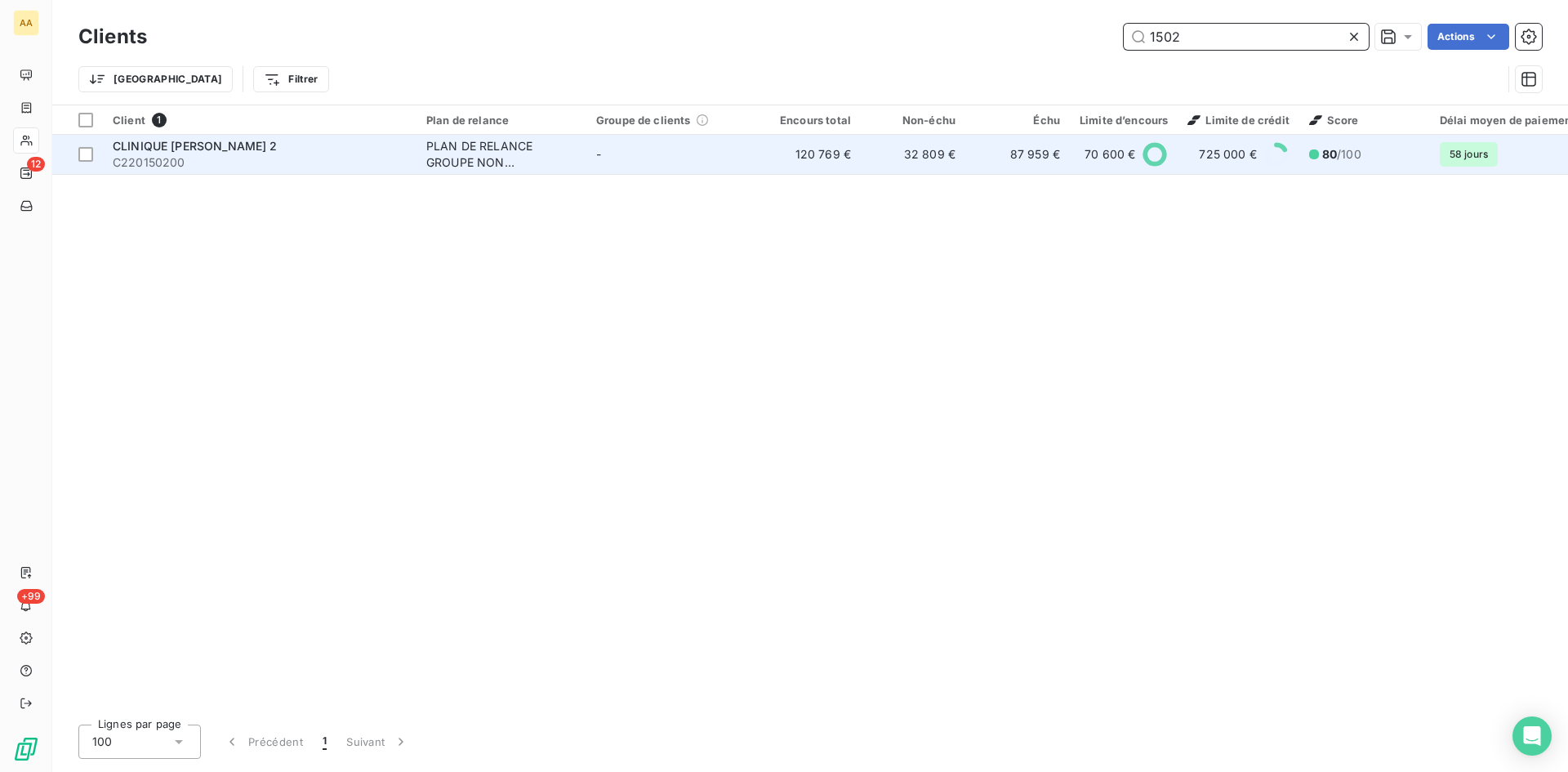
type input "1502"
click at [466, 144] on div "PLAN DE RELANCE GROUPE NON AUTOMATIQUE" at bounding box center [501, 154] width 150 height 33
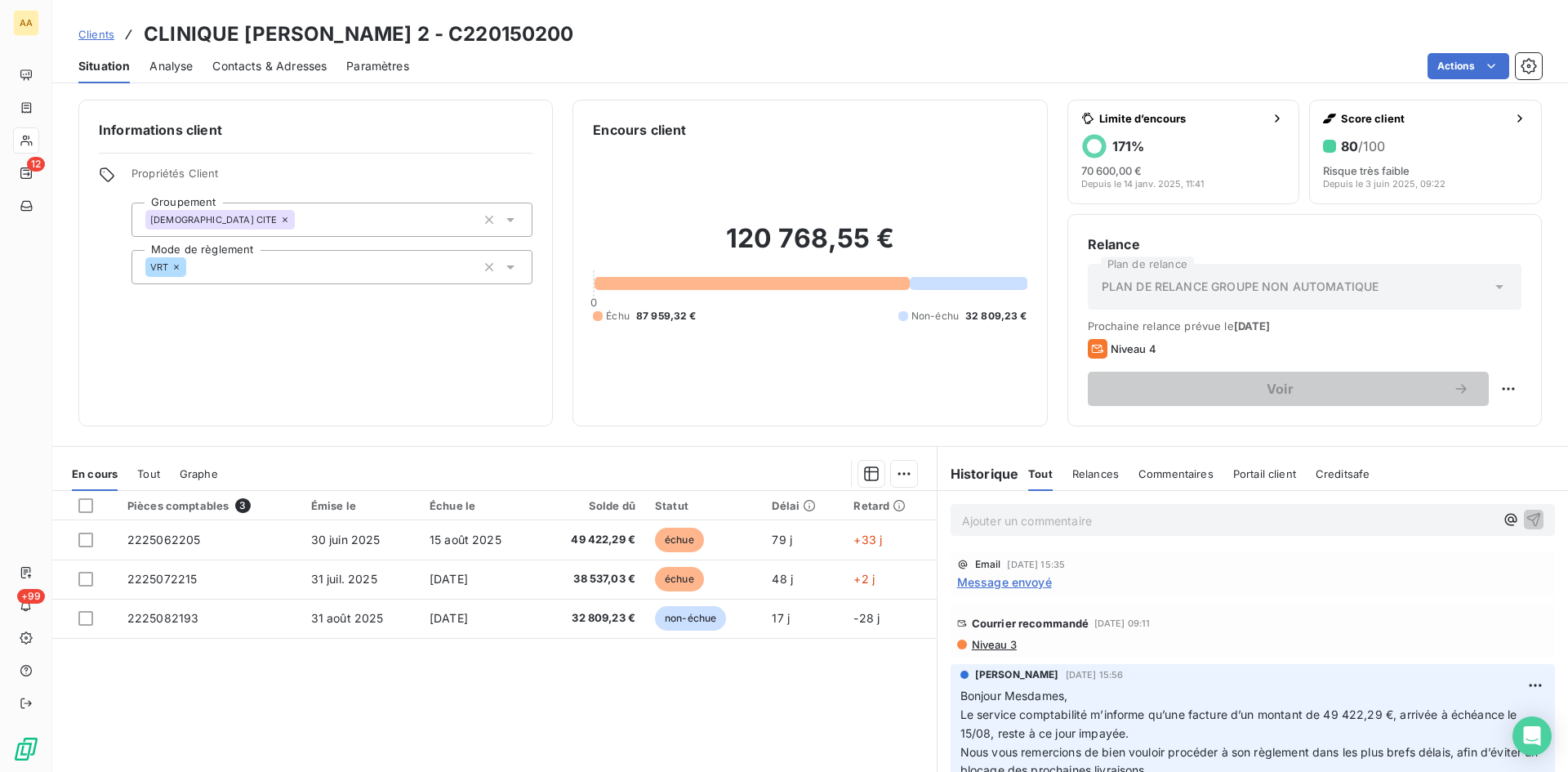
click at [968, 518] on p "Ajouter un commentaire ﻿" at bounding box center [1228, 520] width 533 height 21
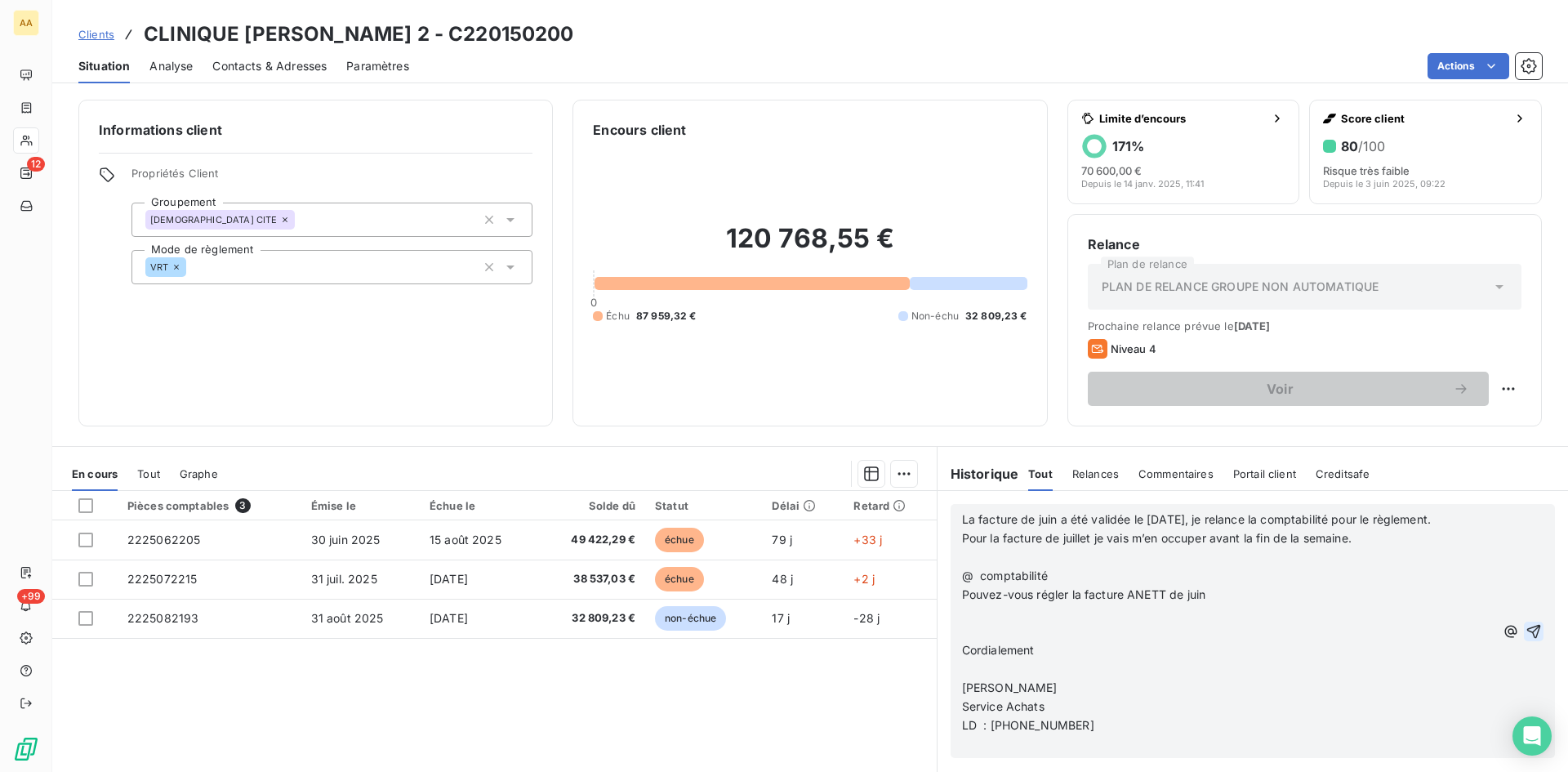
click at [1526, 628] on icon "button" at bounding box center [1534, 632] width 16 height 16
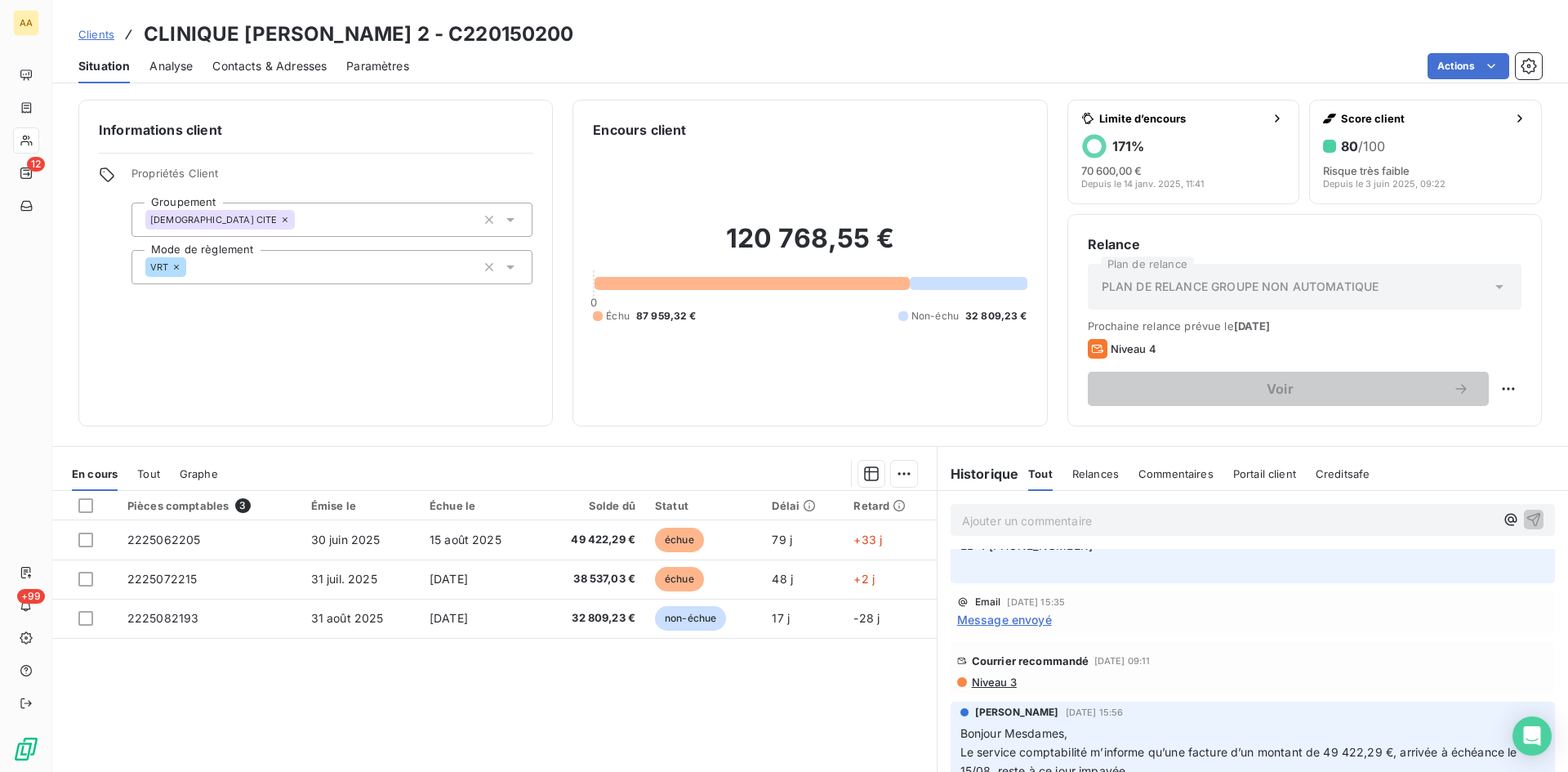
scroll to position [245, 0]
click at [1008, 618] on span "Message envoyé" at bounding box center [1004, 619] width 94 height 17
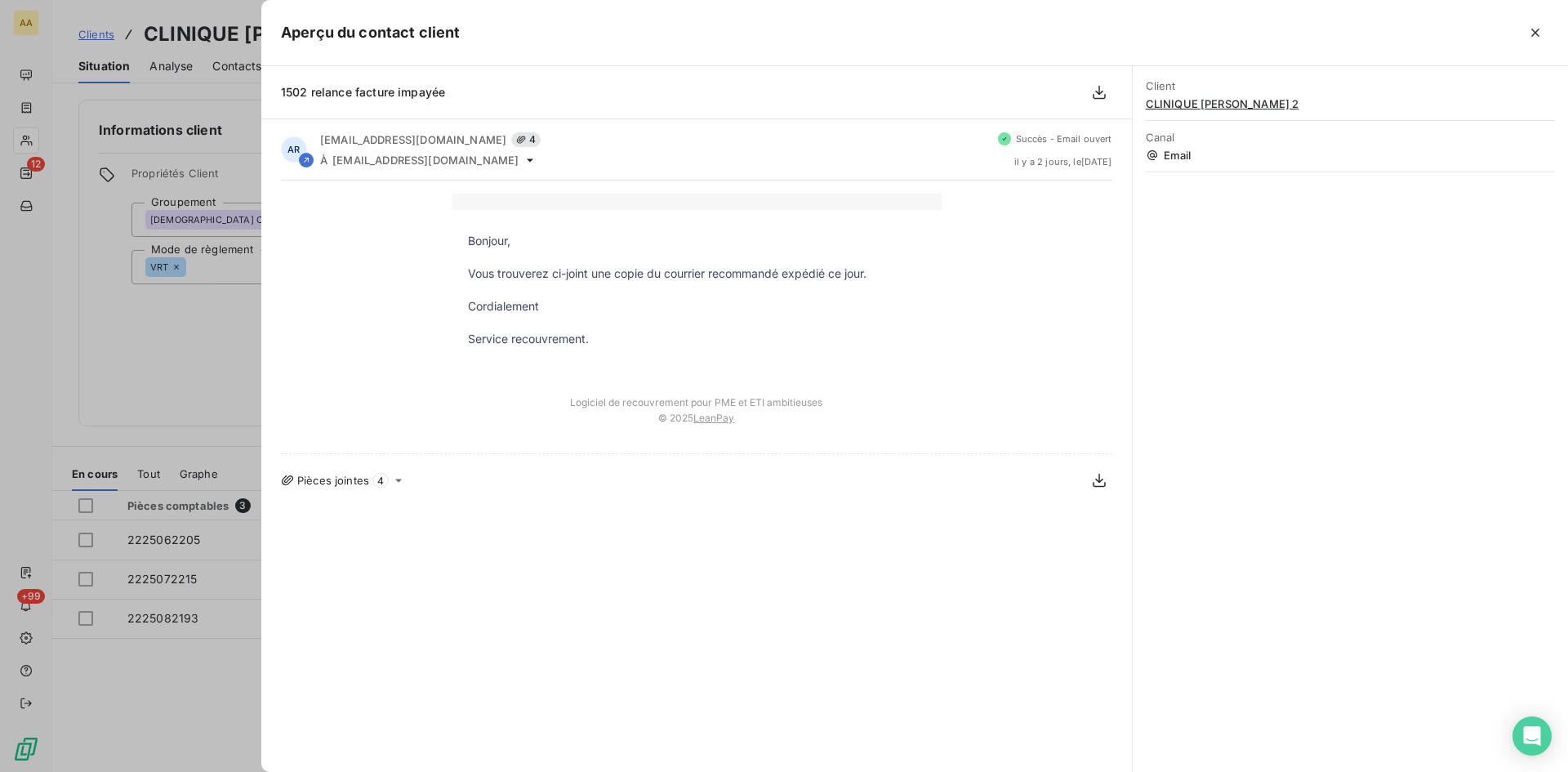
click at [200, 354] on div at bounding box center [784, 386] width 1568 height 772
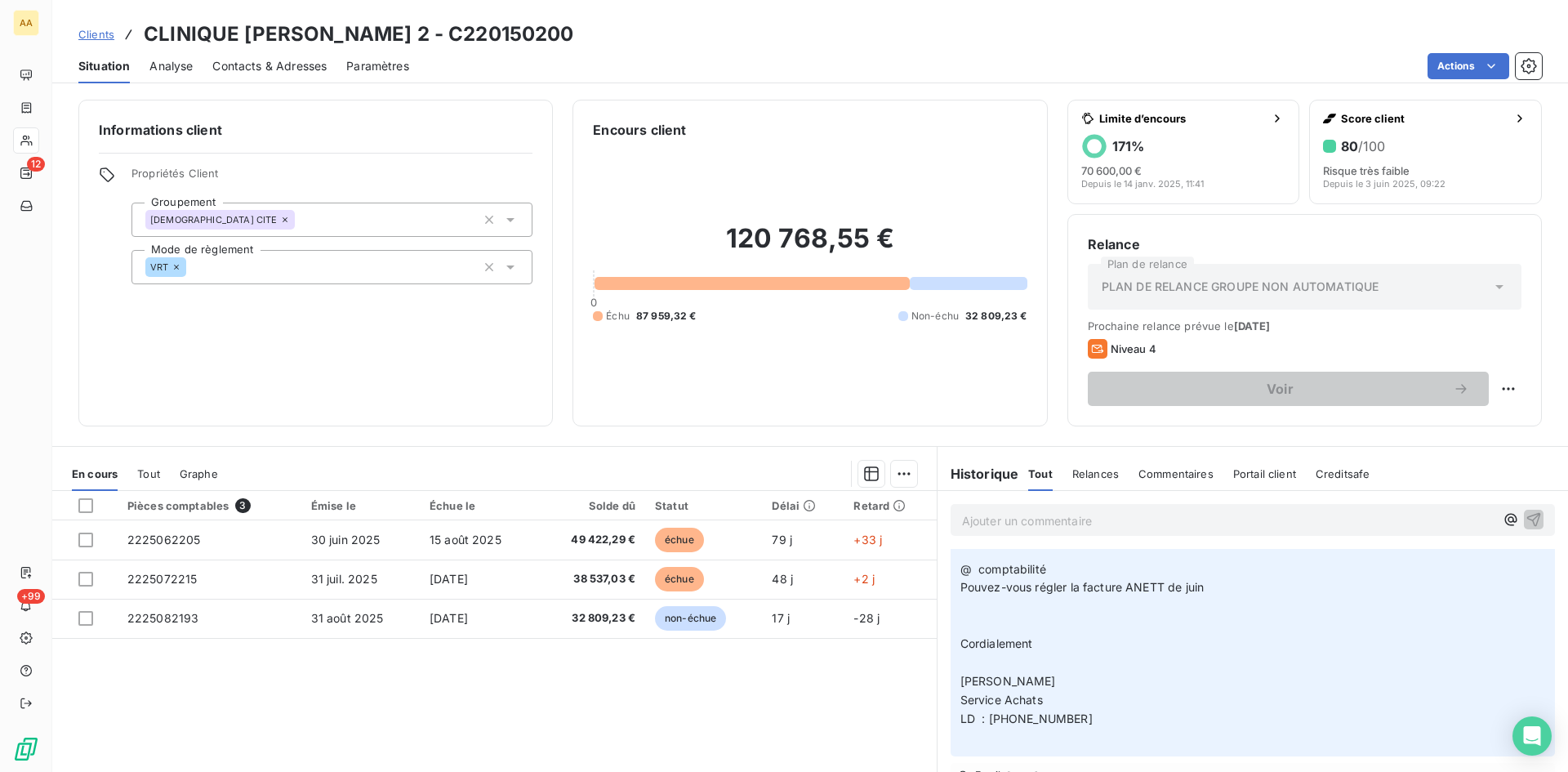
scroll to position [0, 0]
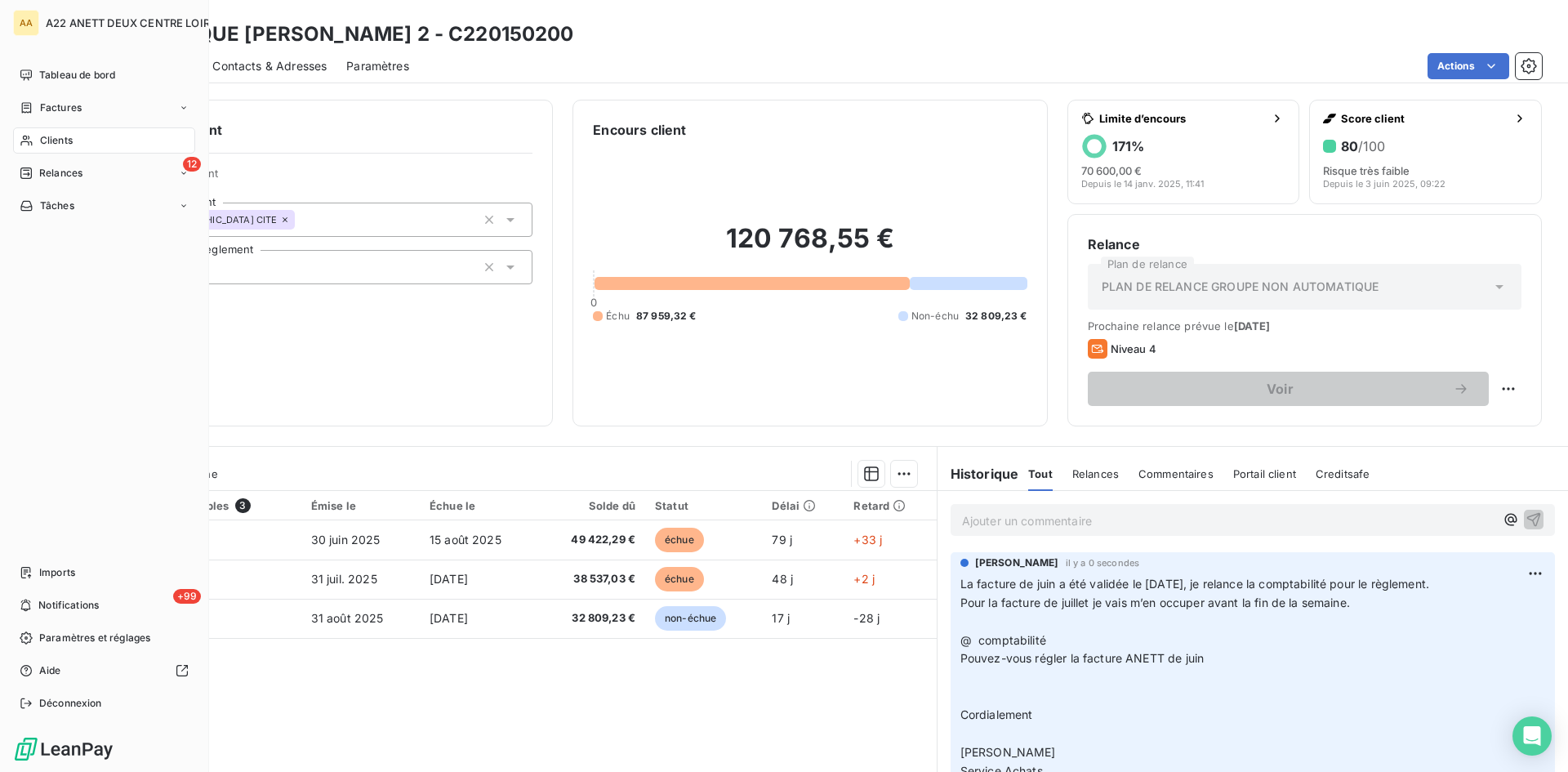
click at [46, 136] on span "Clients" at bounding box center [57, 140] width 33 height 15
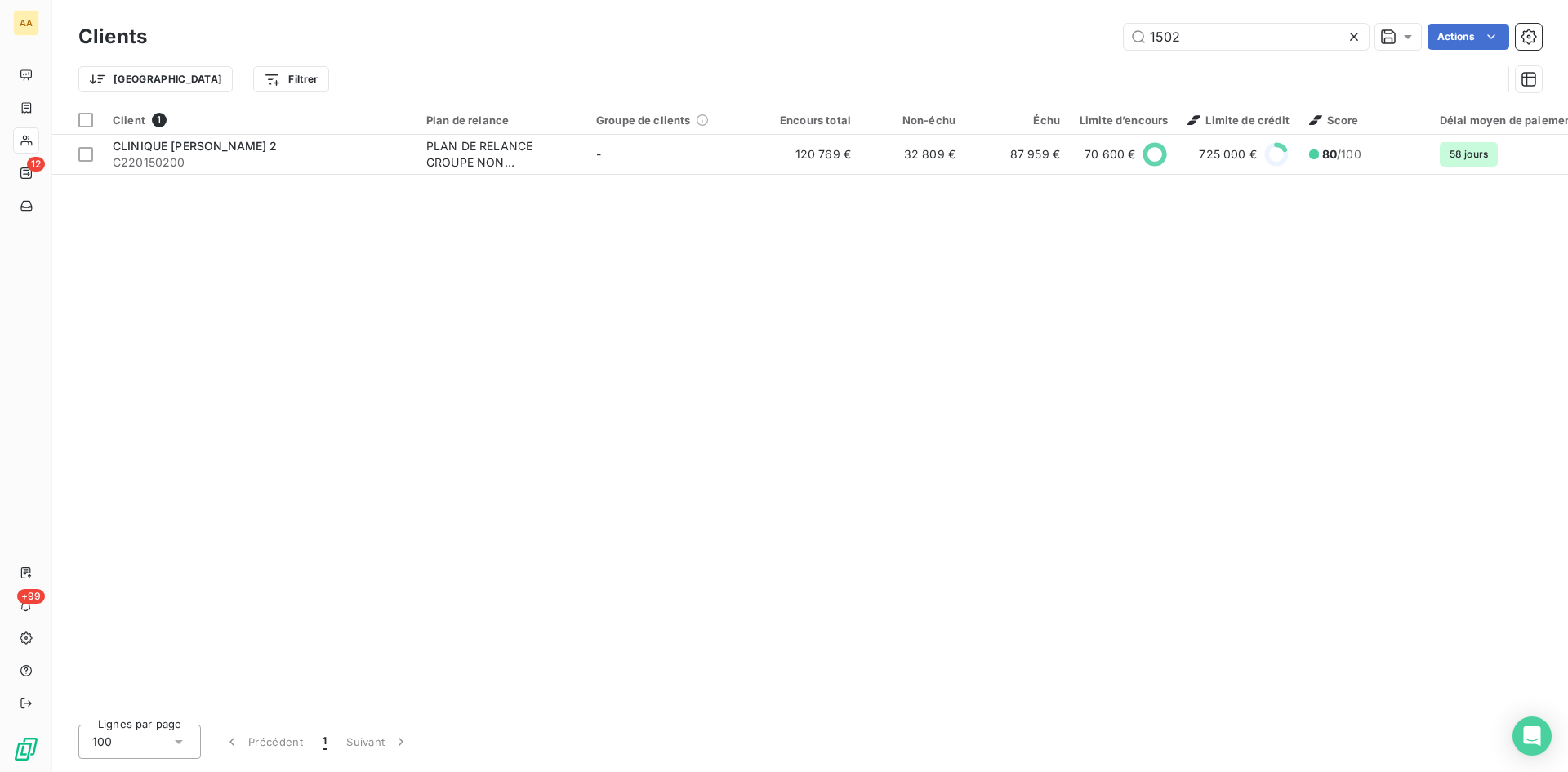
drag, startPoint x: 1184, startPoint y: 41, endPoint x: 1117, endPoint y: 44, distance: 67.1
click at [1117, 44] on div "1502 Actions" at bounding box center [854, 37] width 1376 height 26
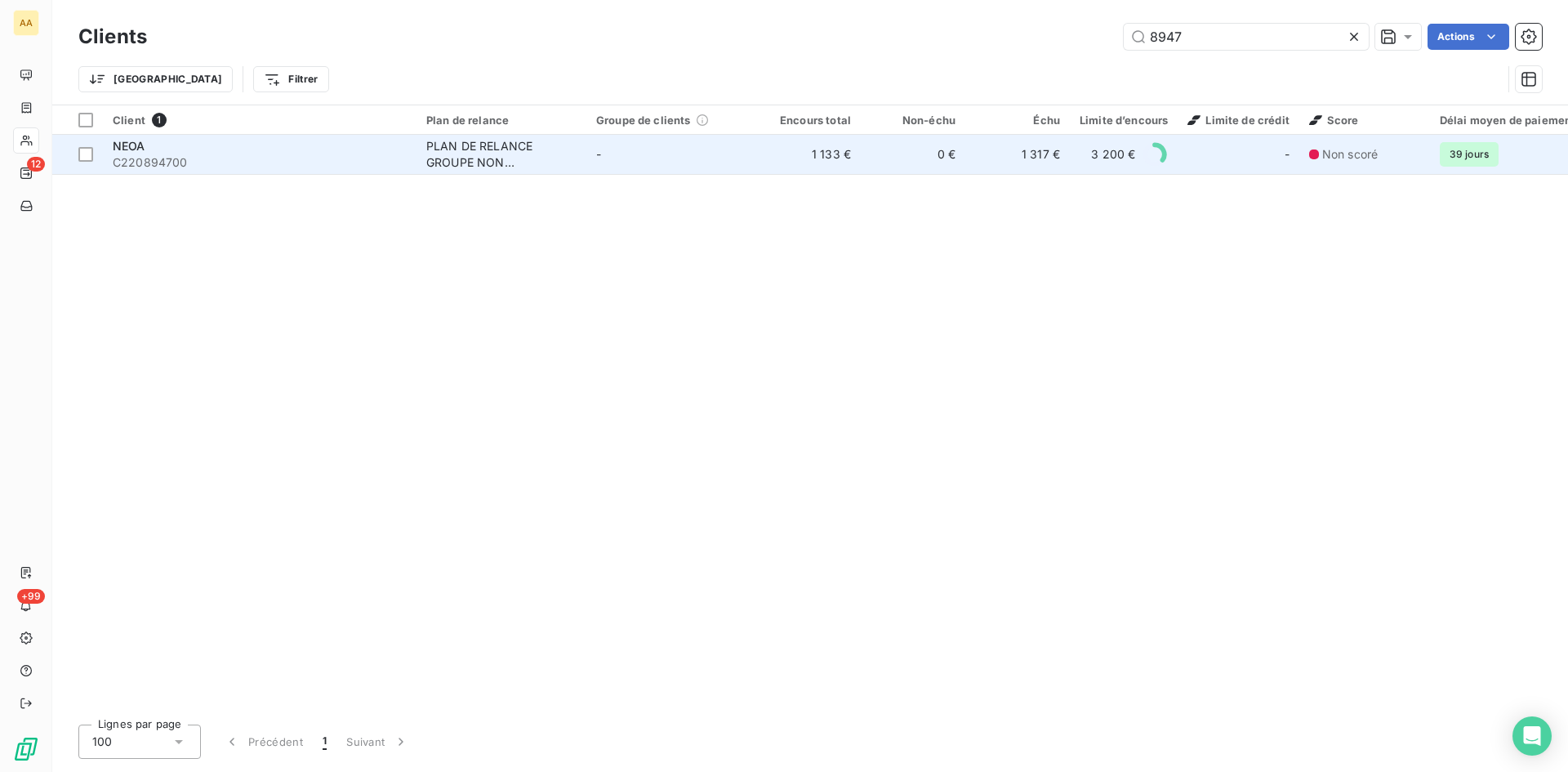
type input "8947"
click at [497, 148] on div "PLAN DE RELANCE GROUPE NON AUTOMATIQUE" at bounding box center [501, 154] width 150 height 33
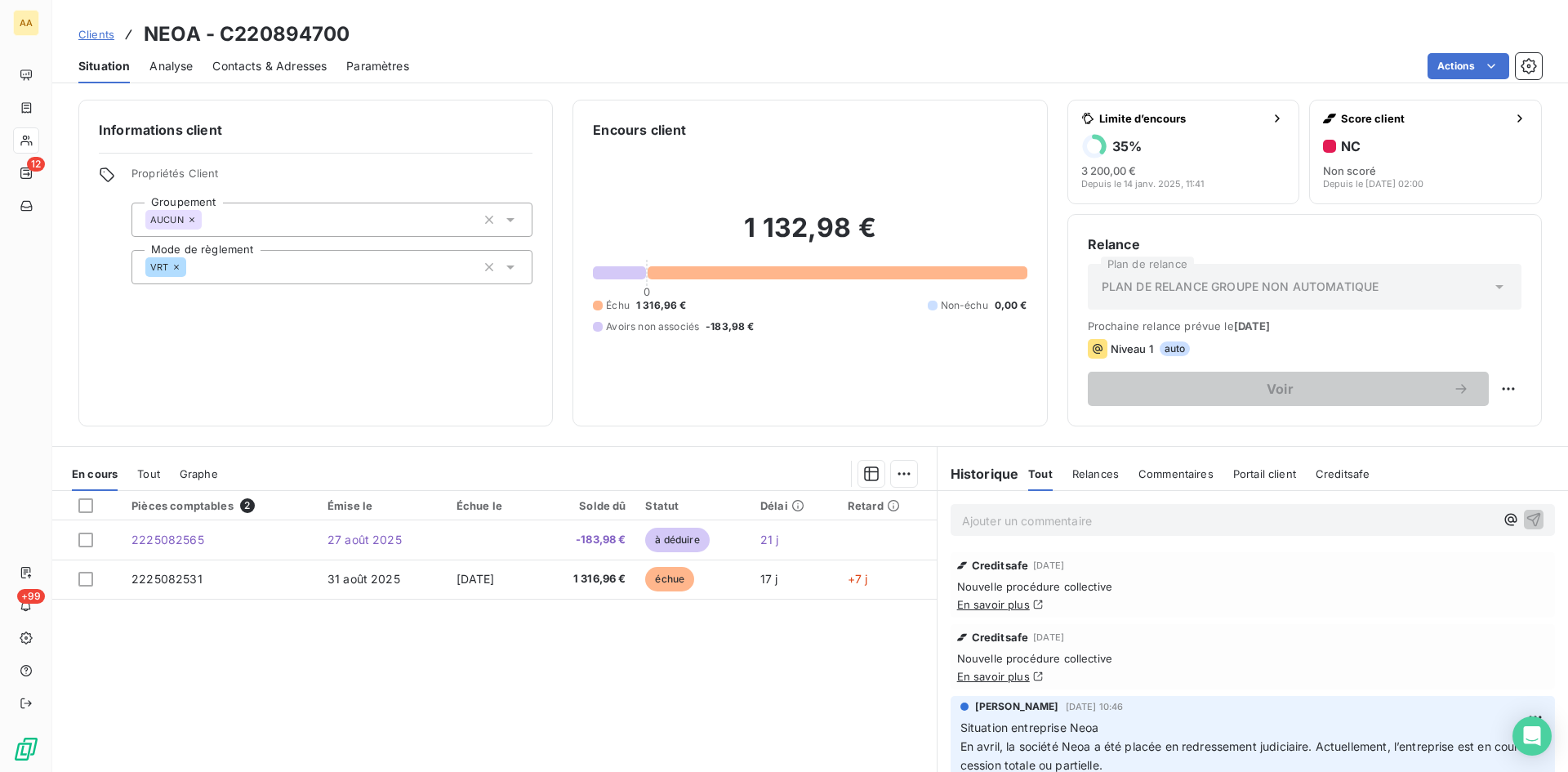
scroll to position [82, 0]
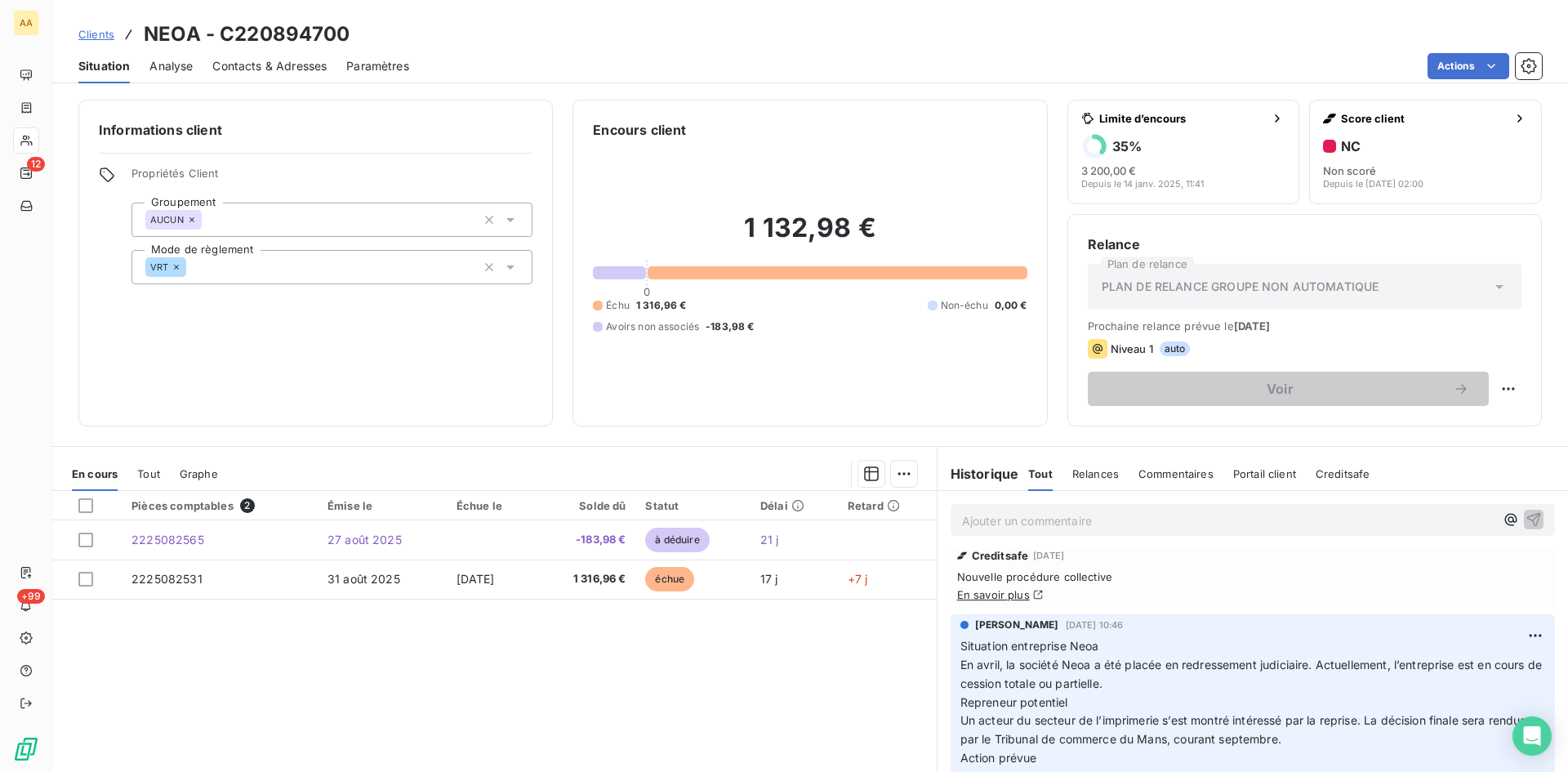
click at [967, 515] on p "Ajouter un commentaire ﻿" at bounding box center [1228, 520] width 533 height 21
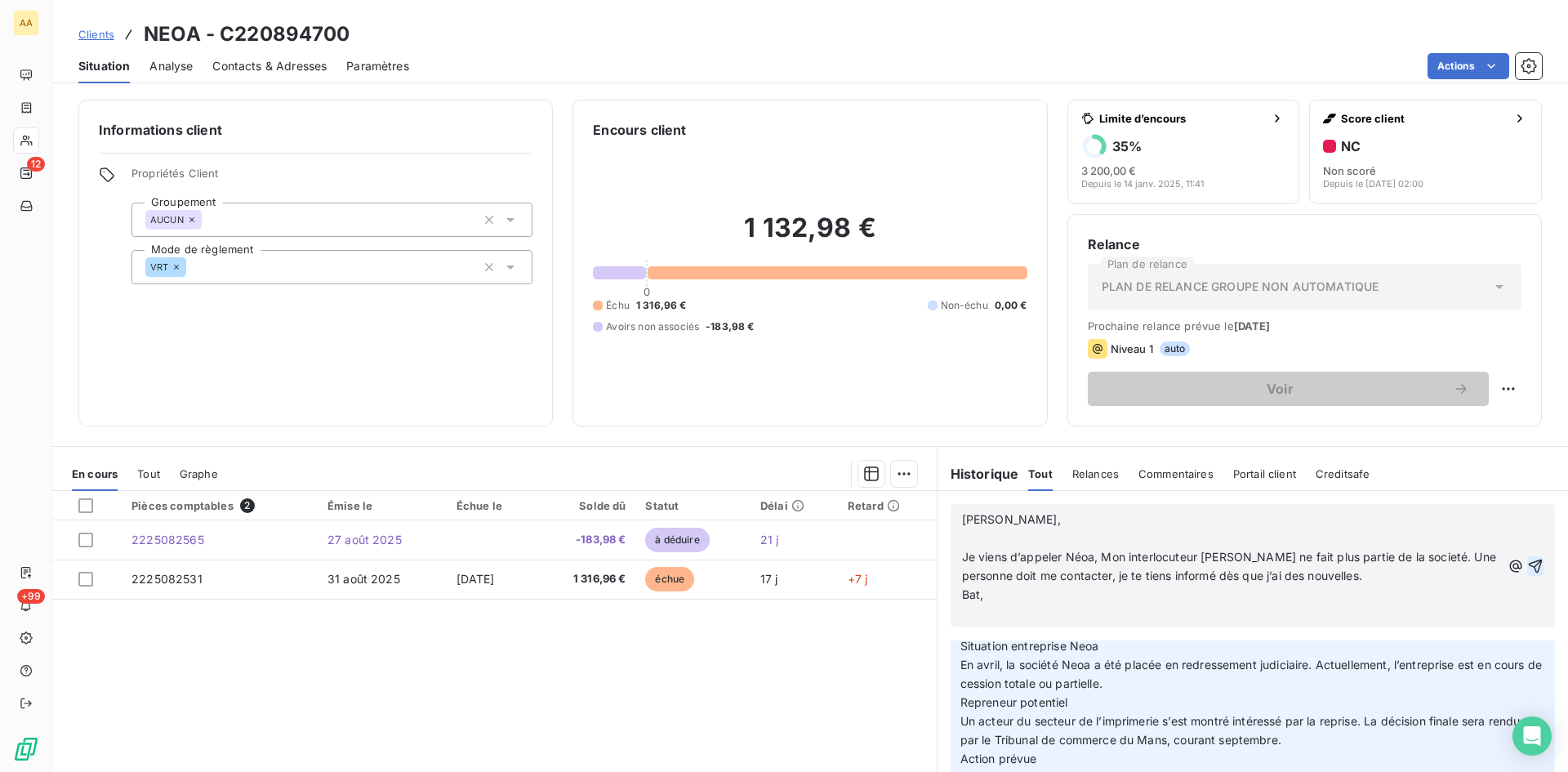
click at [1528, 561] on icon "button" at bounding box center [1536, 566] width 16 height 16
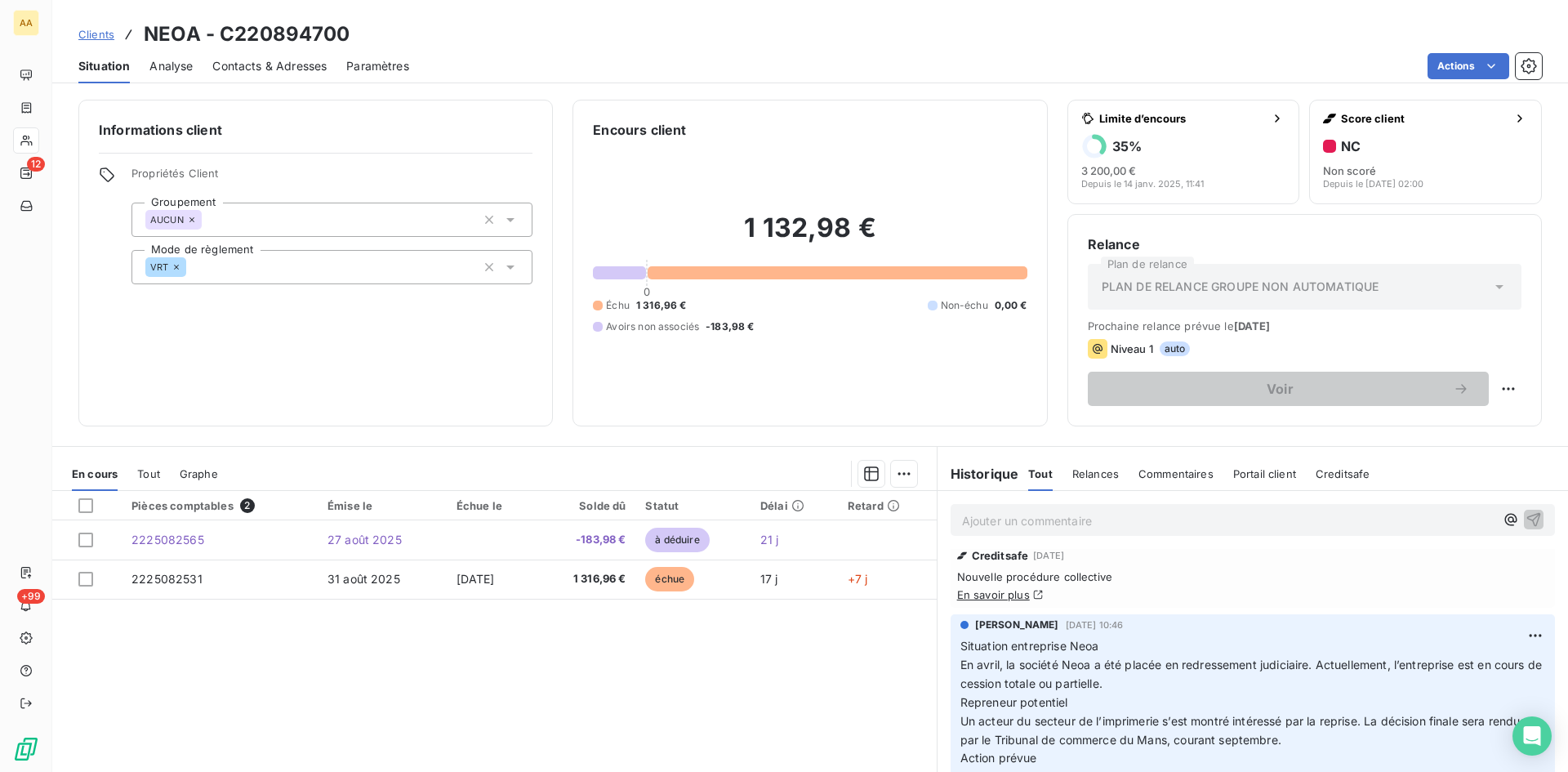
scroll to position [0, 0]
